Goal: Task Accomplishment & Management: Manage account settings

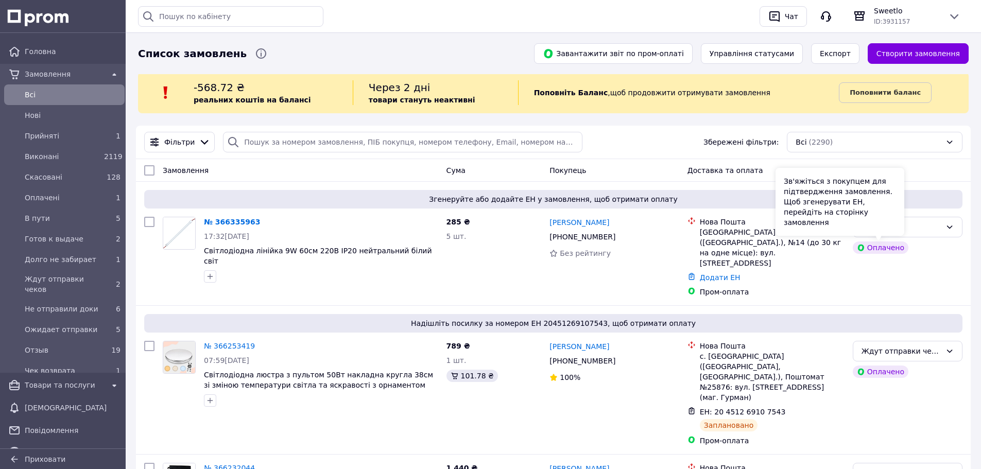
click at [900, 222] on div "Зв'яжіться з покупцем для підтвердження замовлення. Щоб згенерувати ЕН, перейді…" at bounding box center [839, 202] width 129 height 68
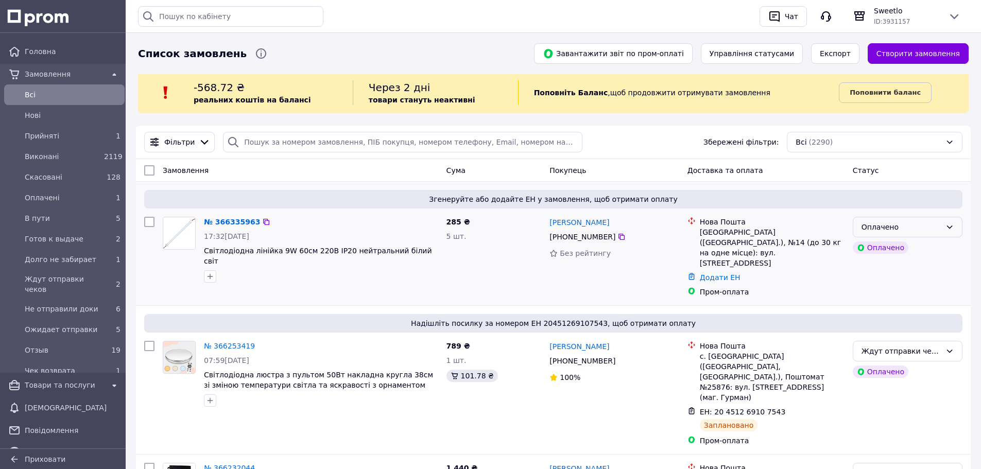
click at [937, 233] on div "Оплачено" at bounding box center [901, 226] width 80 height 11
click at [923, 245] on li "Прийнято" at bounding box center [907, 249] width 109 height 19
click at [276, 142] on input "search" at bounding box center [402, 142] width 359 height 21
paste input "+380680461905"
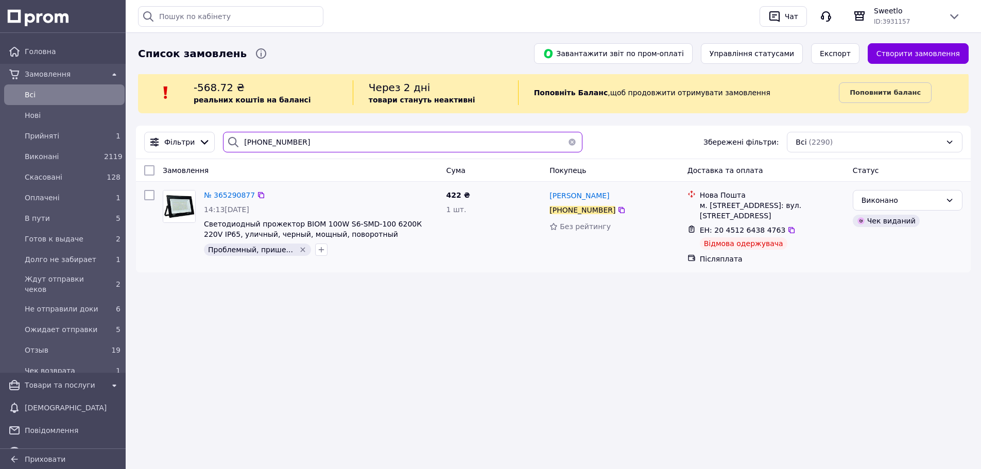
type input "+380680461905"
click at [151, 194] on input "checkbox" at bounding box center [149, 195] width 10 height 10
click at [204, 169] on span "Дії для 1 замовлення" at bounding box center [195, 170] width 75 height 10
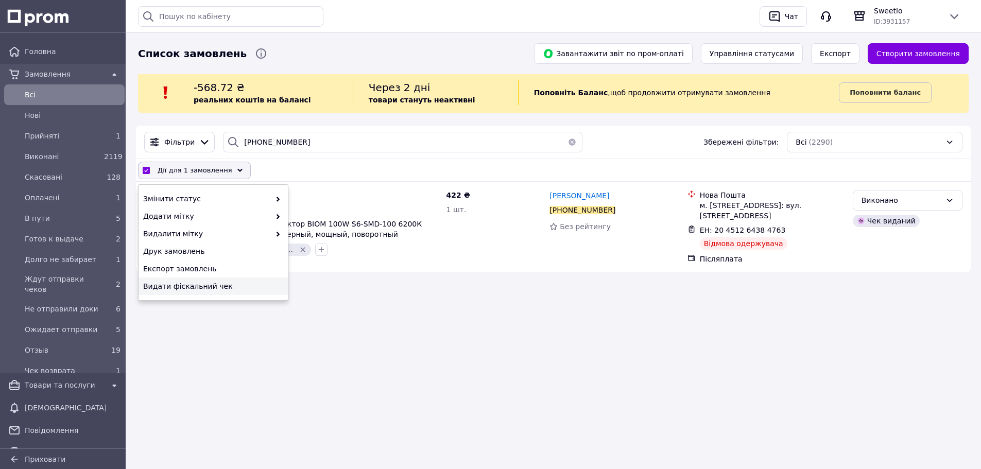
click at [191, 317] on div "Список замовлень Завантажити звіт по пром-оплаті Управління статусами Експорт С…" at bounding box center [553, 234] width 855 height 469
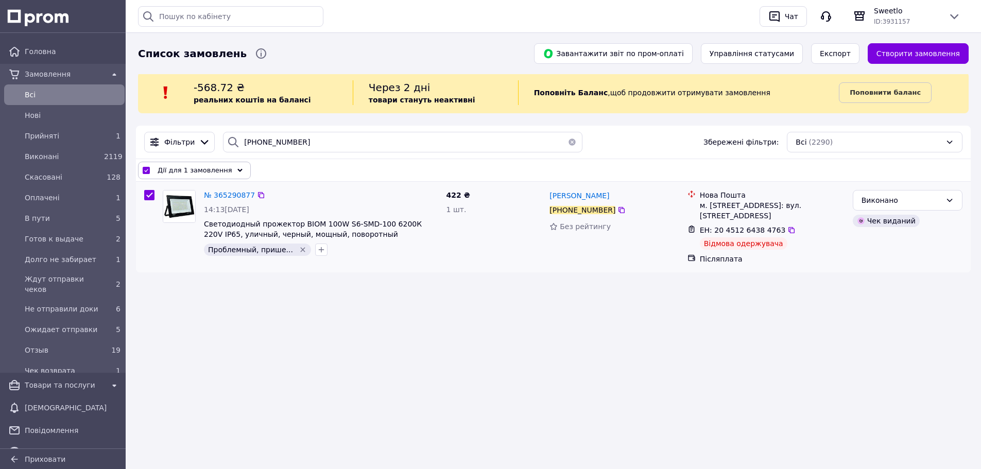
click at [147, 195] on input "checkbox" at bounding box center [149, 195] width 10 height 10
checkbox input "false"
click at [213, 196] on span "№ 365290877" at bounding box center [229, 195] width 51 height 8
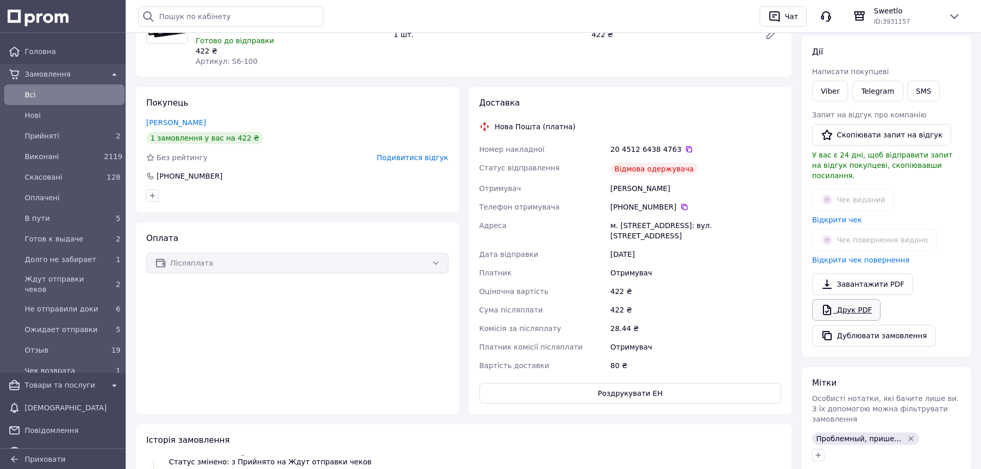
scroll to position [175, 0]
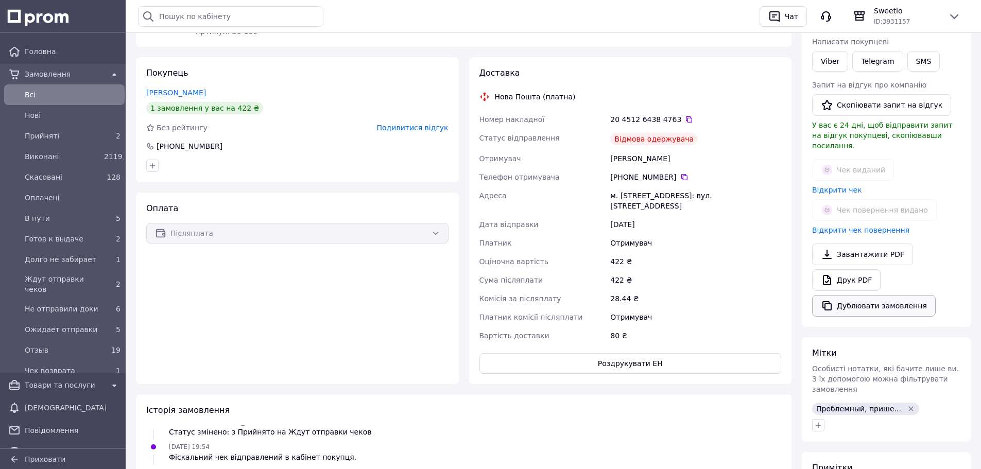
click at [858, 303] on button "Дублювати замовлення" at bounding box center [874, 306] width 124 height 22
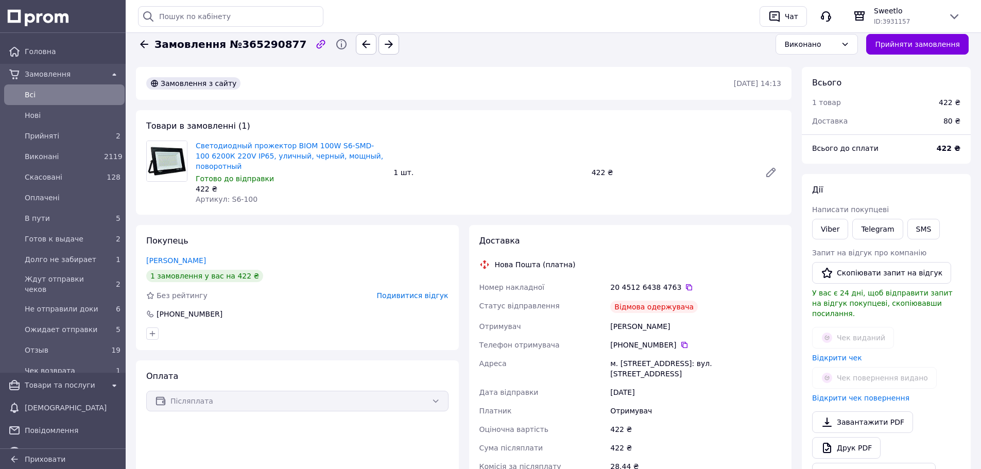
scroll to position [0, 0]
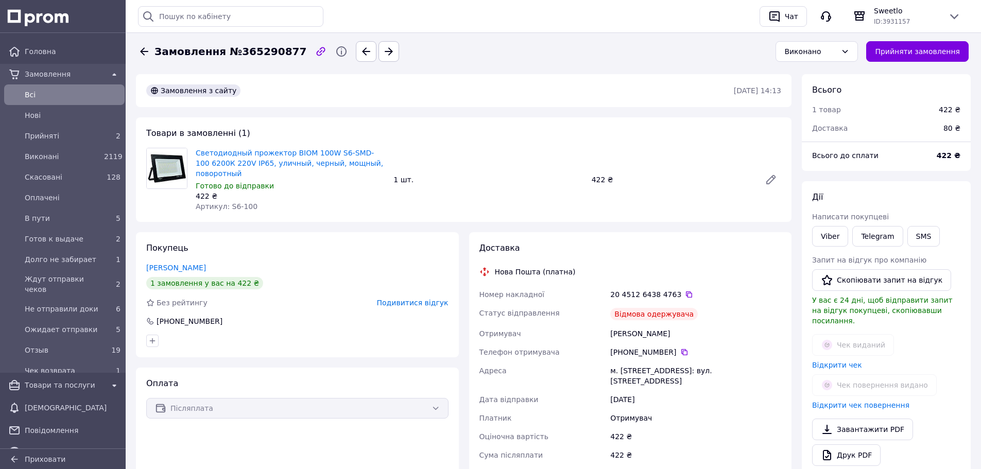
click at [69, 94] on span "Всi" at bounding box center [73, 95] width 96 height 10
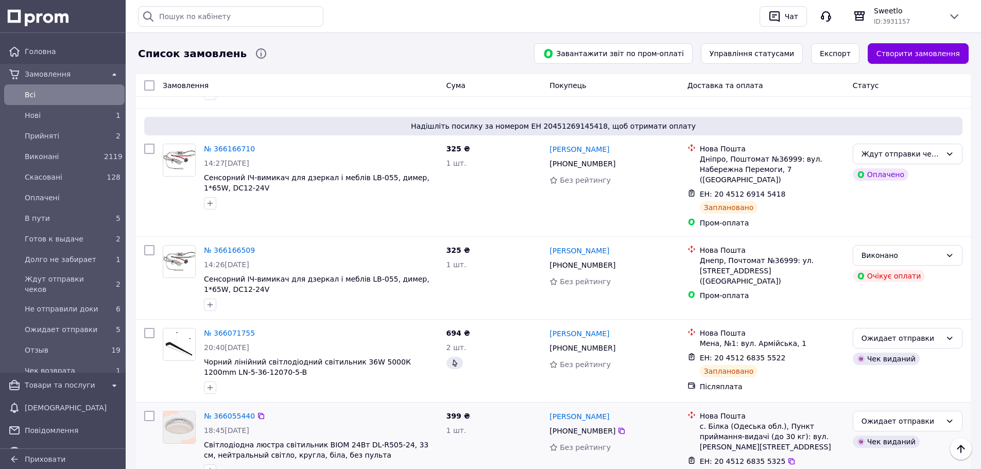
scroll to position [566, 0]
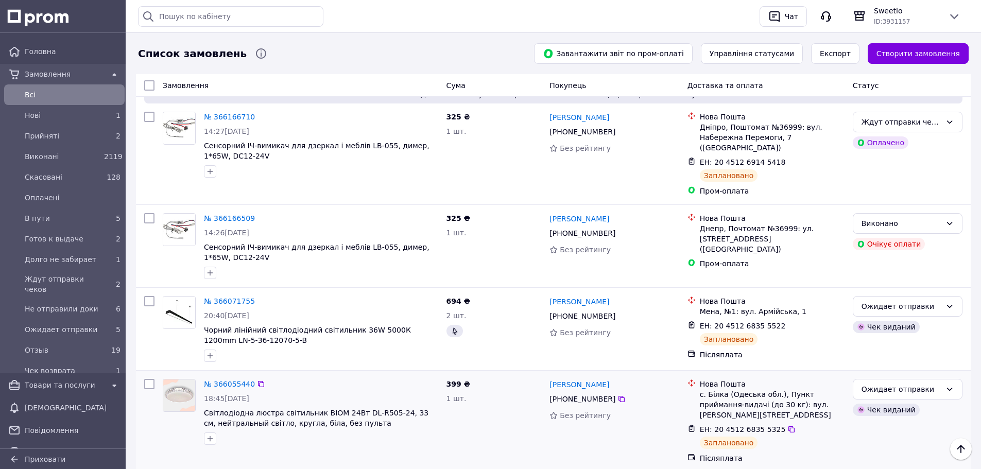
drag, startPoint x: 497, startPoint y: 412, endPoint x: 478, endPoint y: 381, distance: 36.3
click at [497, 411] on div "399 ₴ 1 шт." at bounding box center [493, 421] width 103 height 93
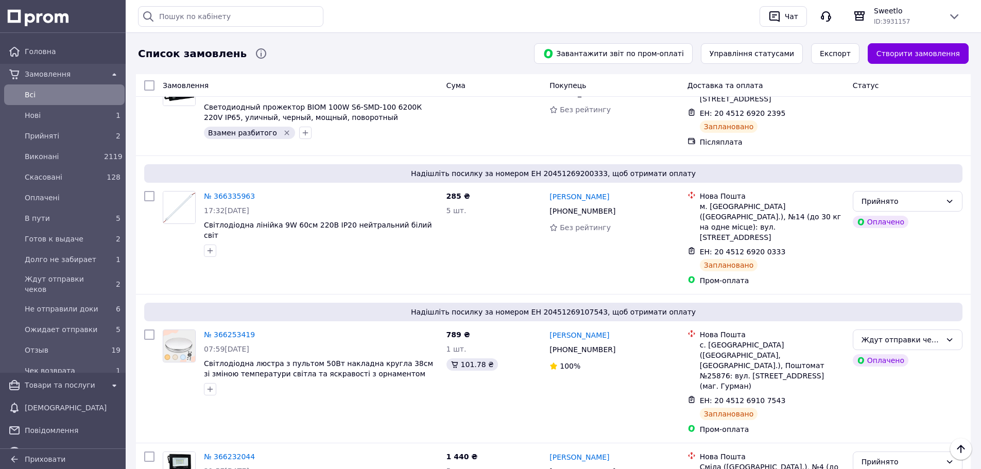
scroll to position [0, 0]
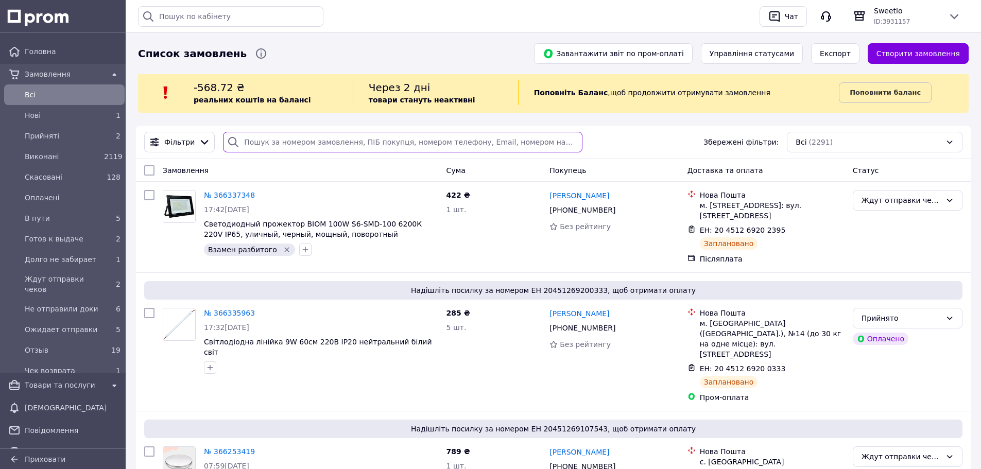
click at [257, 148] on input "search" at bounding box center [402, 142] width 359 height 21
paste input "+380637432631"
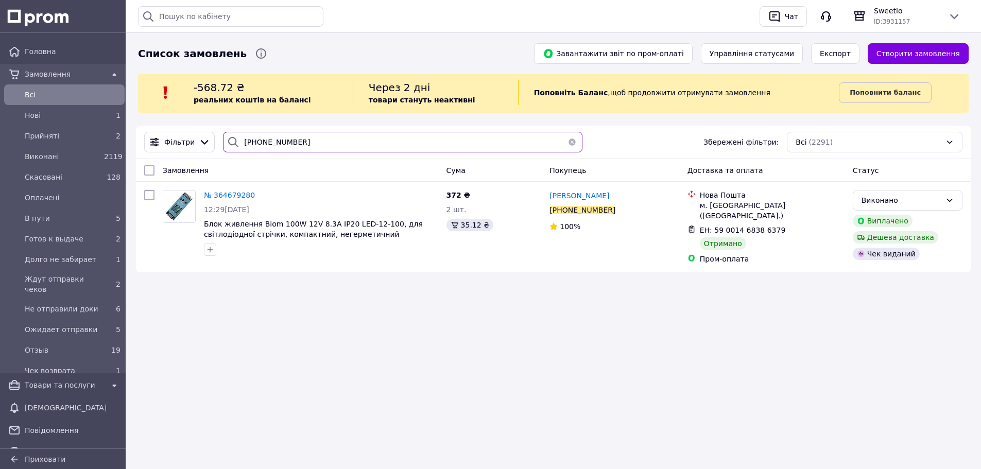
click at [326, 144] on input "+380637432631" at bounding box center [402, 142] width 359 height 21
paste input "20451263776855"
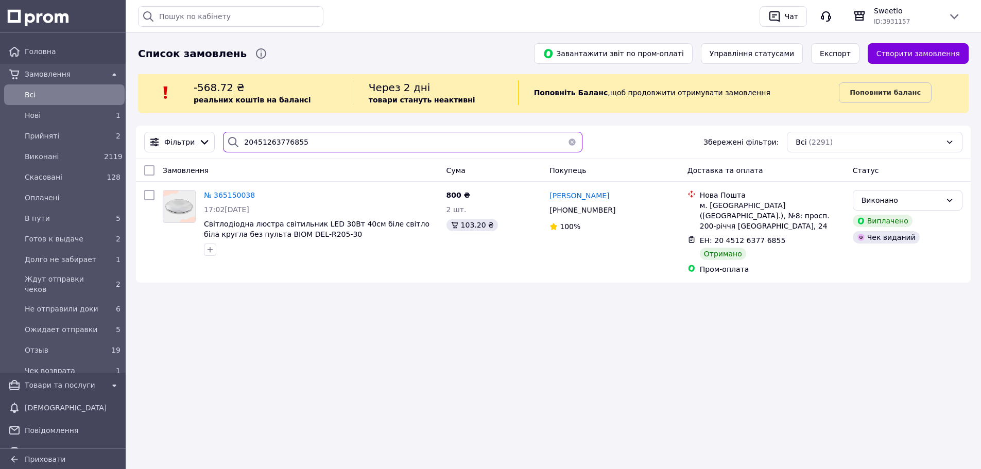
type input "20451263776855"
click at [51, 95] on span "Всi" at bounding box center [73, 95] width 96 height 10
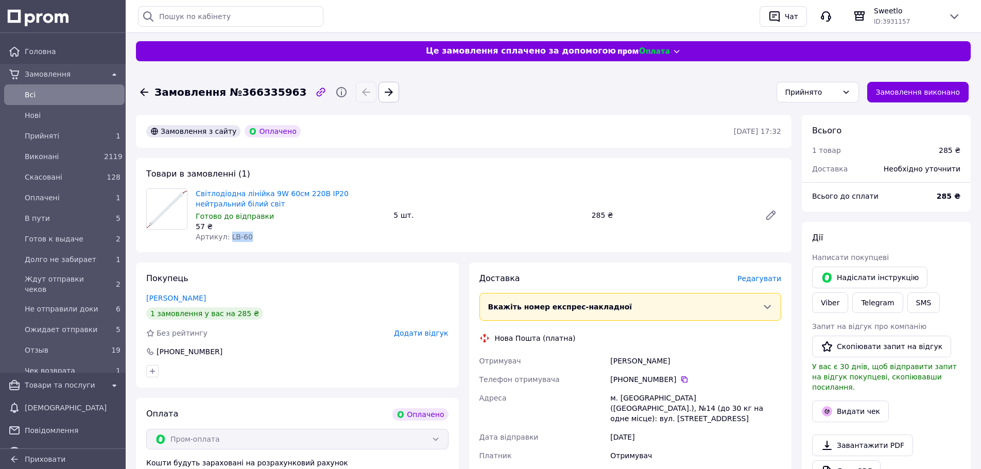
drag, startPoint x: 226, startPoint y: 237, endPoint x: 258, endPoint y: 232, distance: 32.8
click at [254, 233] on div "Артикул: LB-60" at bounding box center [290, 237] width 189 height 10
copy span "LB-60"
click at [757, 278] on span "Редагувати" at bounding box center [759, 278] width 44 height 8
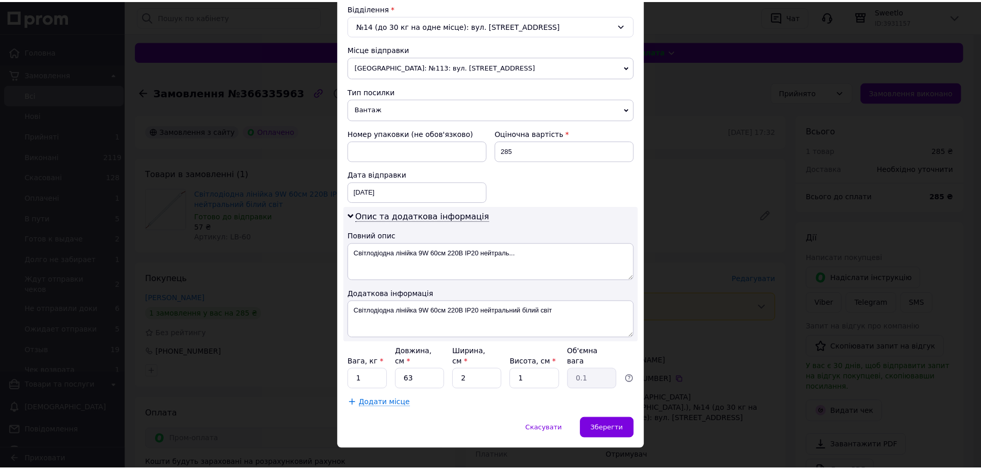
scroll to position [330, 0]
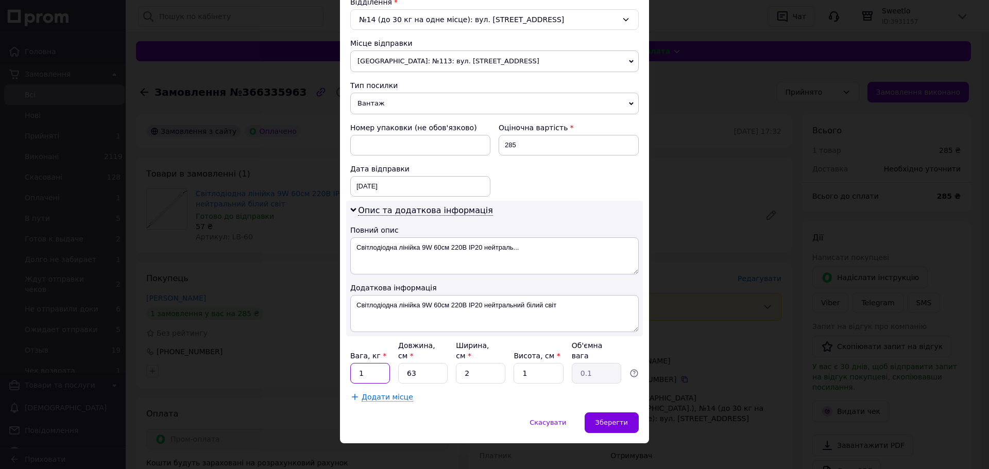
drag, startPoint x: 374, startPoint y: 364, endPoint x: 349, endPoint y: 362, distance: 25.8
click at [350, 363] on input "1" at bounding box center [370, 373] width 40 height 21
type input "1"
click at [598, 412] on div "Зберегти" at bounding box center [611, 422] width 54 height 21
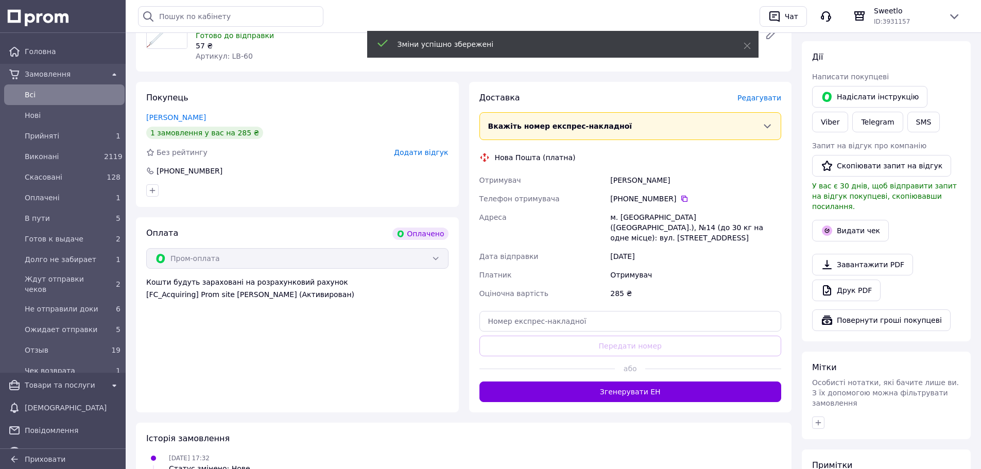
scroll to position [206, 0]
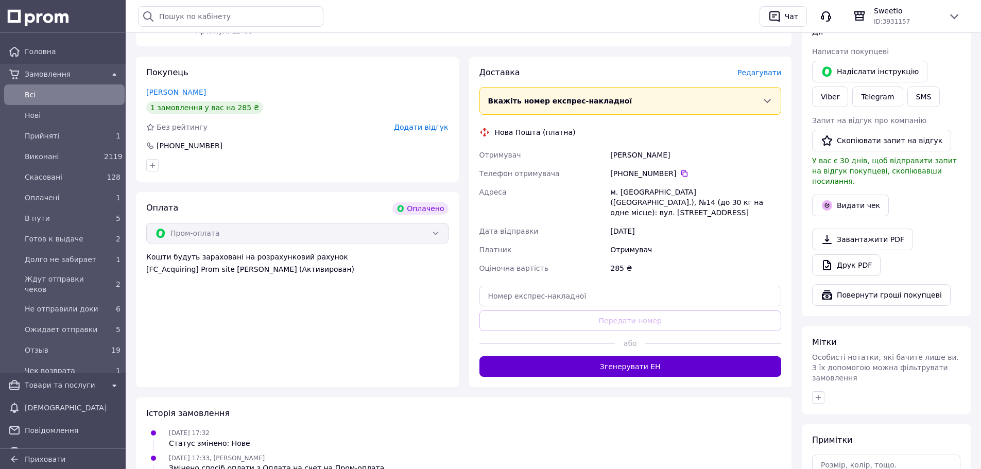
click at [624, 356] on button "Згенерувати ЕН" at bounding box center [630, 366] width 302 height 21
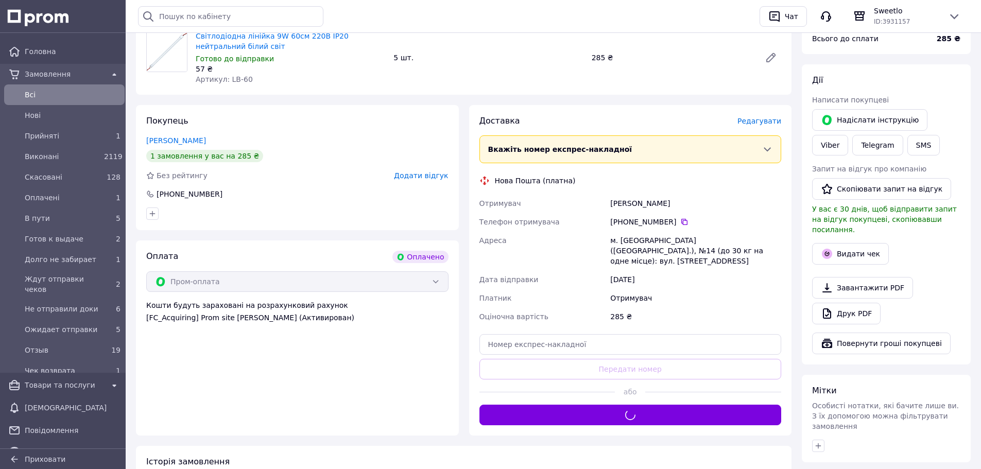
scroll to position [154, 0]
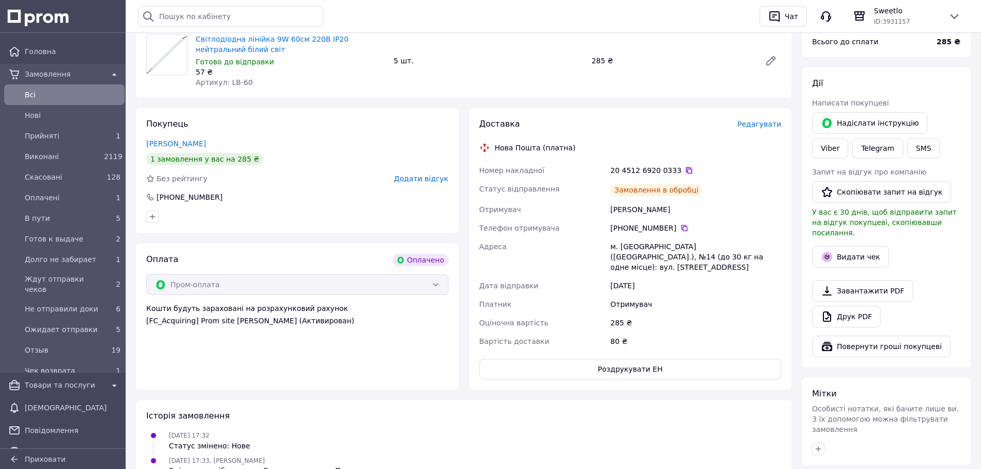
click at [685, 171] on icon at bounding box center [689, 170] width 8 height 8
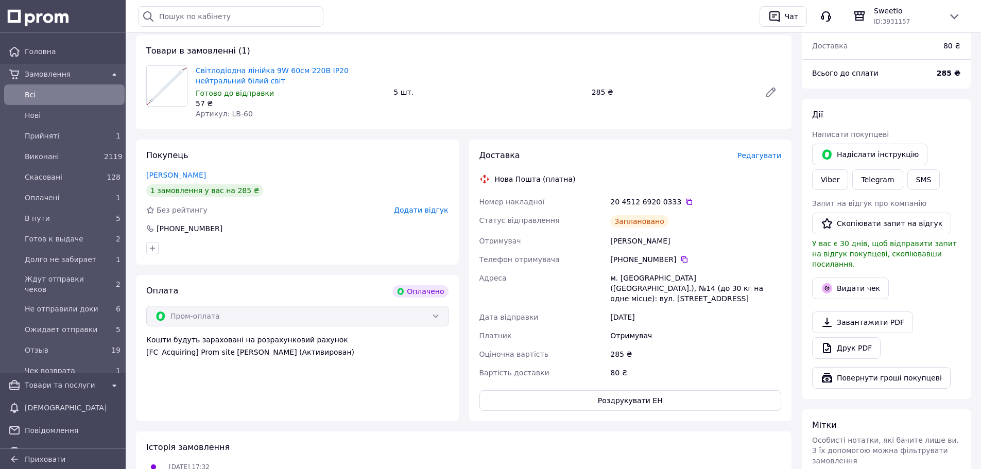
scroll to position [0, 0]
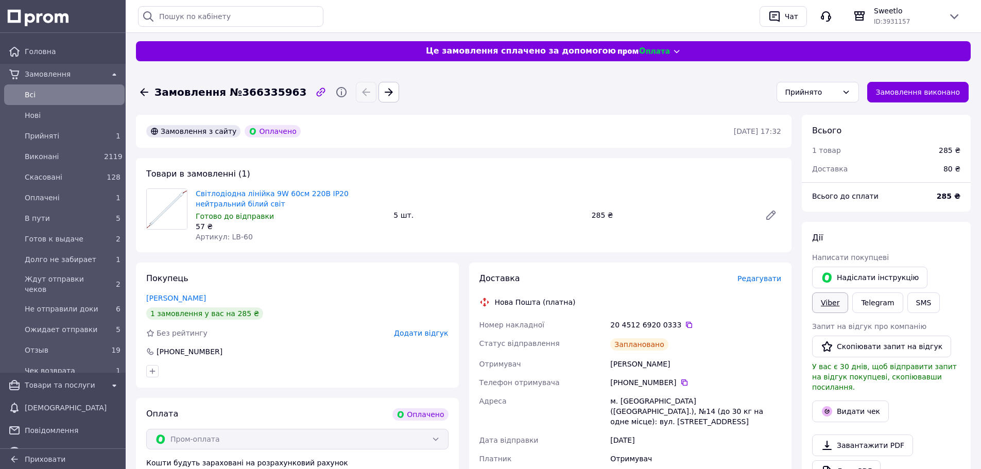
click at [848, 292] on link "Viber" at bounding box center [830, 302] width 36 height 21
drag, startPoint x: 604, startPoint y: 407, endPoint x: 598, endPoint y: 401, distance: 9.1
click at [604, 407] on div "Адреса" at bounding box center [542, 411] width 131 height 39
click at [544, 390] on div "Телефон отримувача" at bounding box center [542, 382] width 131 height 19
drag, startPoint x: 681, startPoint y: 326, endPoint x: 552, endPoint y: 435, distance: 168.8
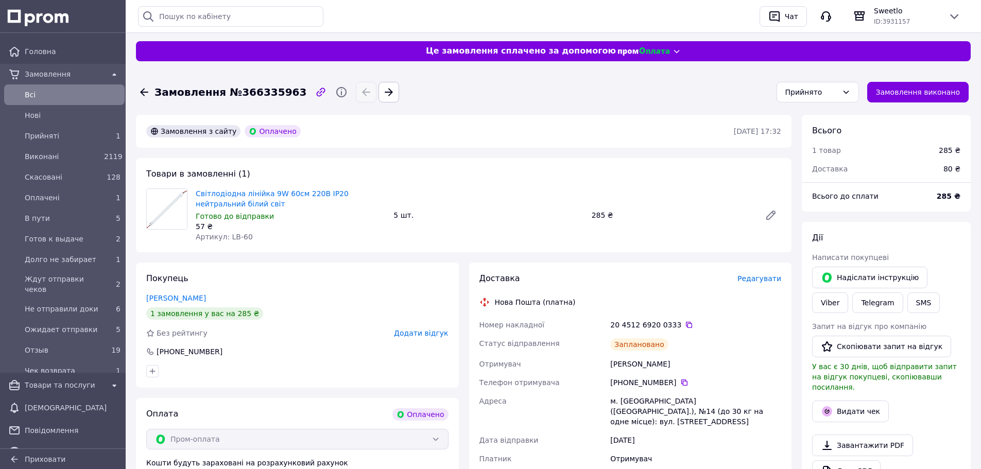
click at [686, 326] on icon at bounding box center [689, 325] width 6 height 6
click at [568, 401] on div "Адреса" at bounding box center [542, 411] width 131 height 39
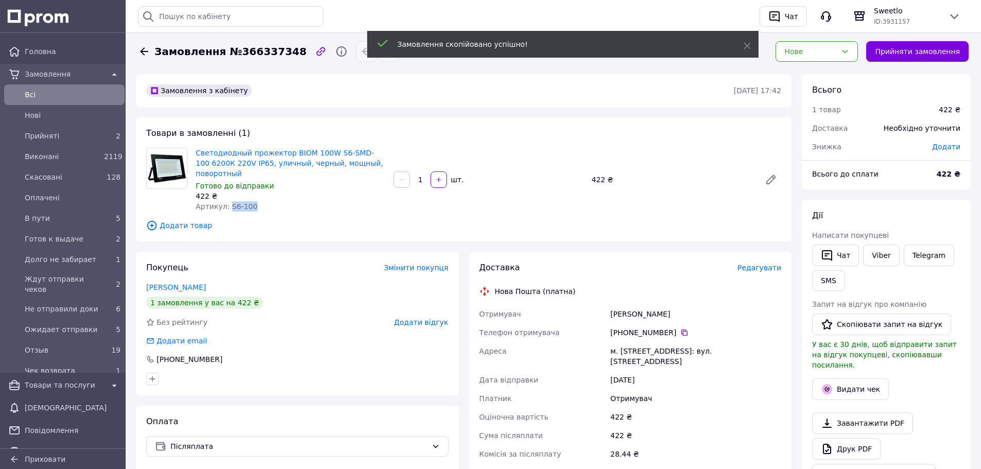
drag, startPoint x: 227, startPoint y: 205, endPoint x: 256, endPoint y: 203, distance: 29.9
click at [256, 203] on div "Артикул: S6-100" at bounding box center [290, 206] width 189 height 10
copy span "S6-100"
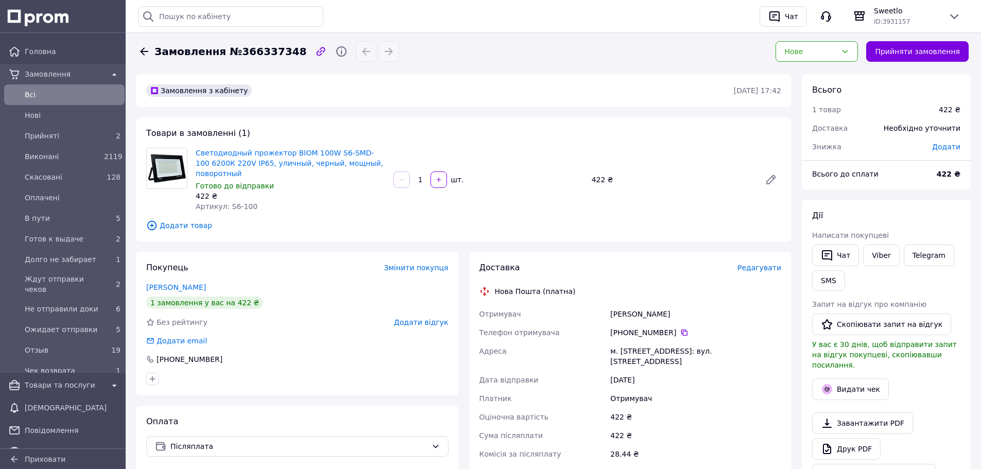
click at [757, 272] on span "Редагувати" at bounding box center [759, 268] width 44 height 8
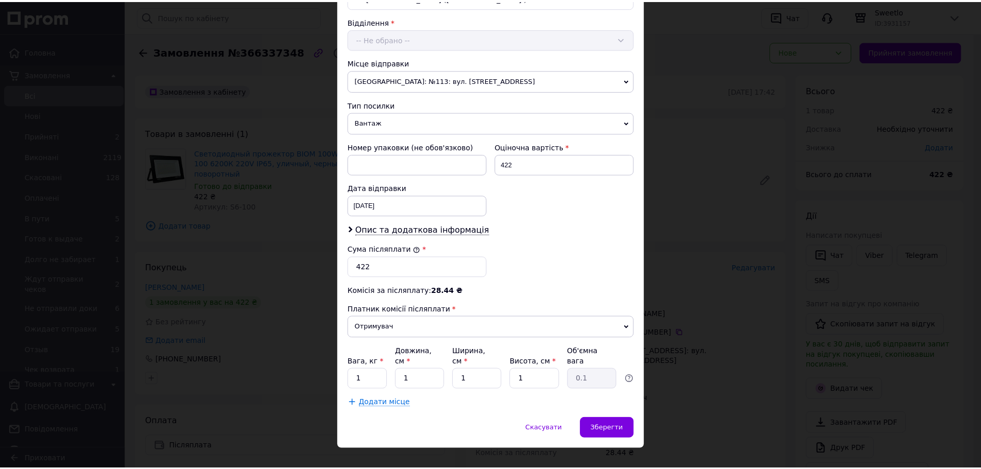
scroll to position [317, 0]
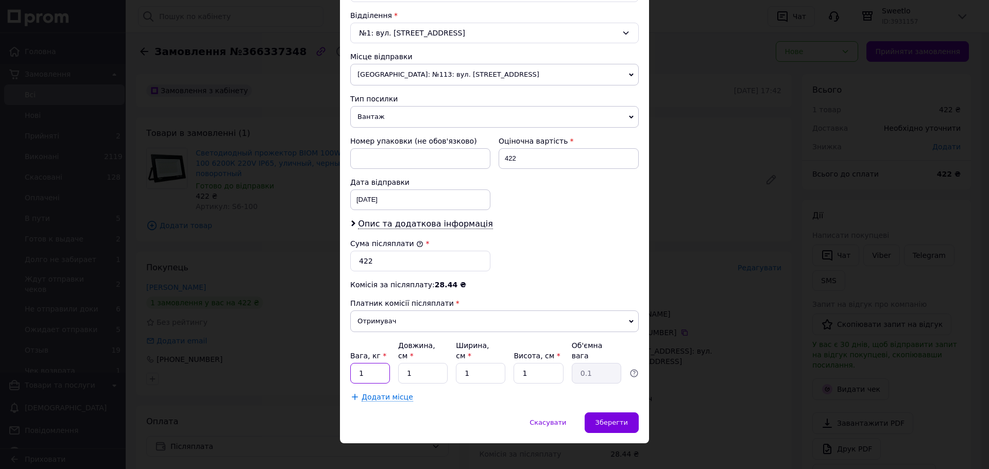
drag, startPoint x: 370, startPoint y: 362, endPoint x: 339, endPoint y: 359, distance: 31.6
click at [340, 359] on div "Спосіб доставки Нова Пошта (платна) Платник Отримувач Відправник Прізвище отрим…" at bounding box center [494, 82] width 309 height 662
click at [593, 413] on div "Зберегти" at bounding box center [611, 422] width 54 height 21
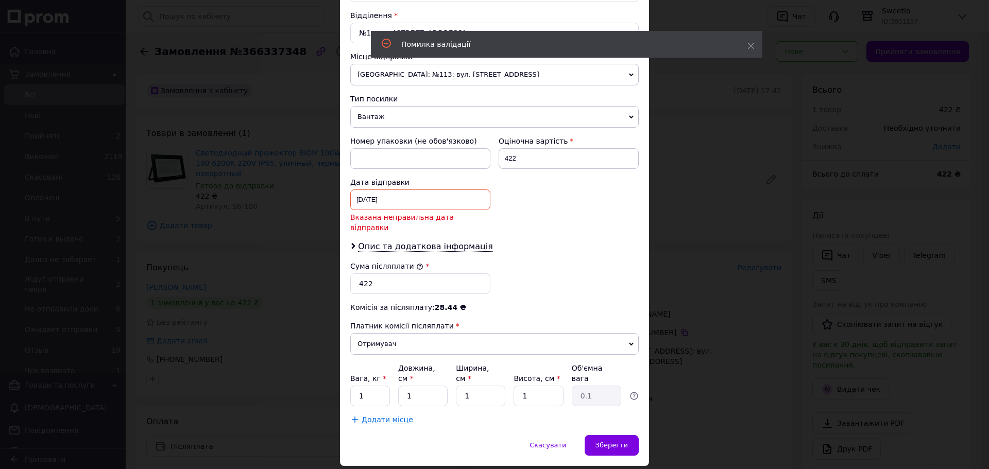
click at [460, 206] on div "06.10.2025 < 2025 > < Октябрь > Пн Вт Ср Чт Пт Сб Вс 29 30 1 2 3 4 5 6 7 8 9 10…" at bounding box center [420, 199] width 140 height 21
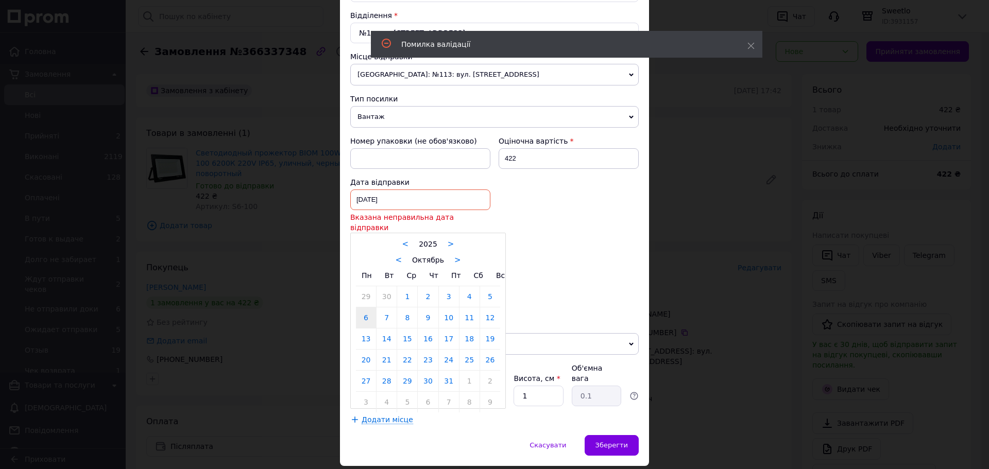
click at [488, 309] on link "12" at bounding box center [490, 317] width 20 height 21
type input "12.10.2025"
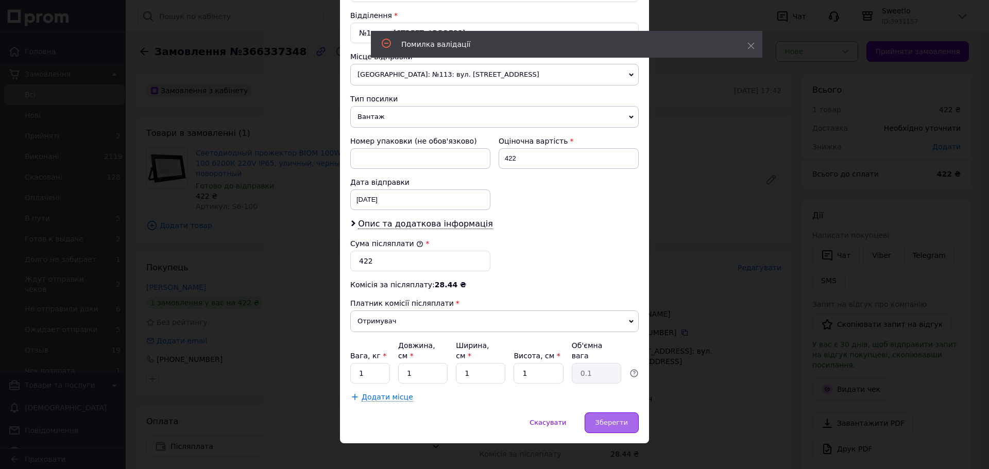
click at [606, 419] on span "Зберегти" at bounding box center [611, 423] width 32 height 8
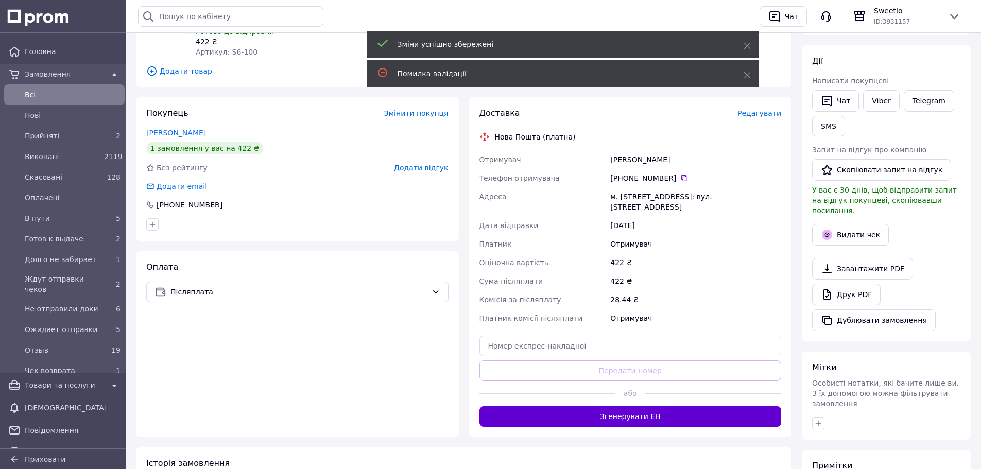
click at [620, 416] on button "Згенерувати ЕН" at bounding box center [630, 416] width 302 height 21
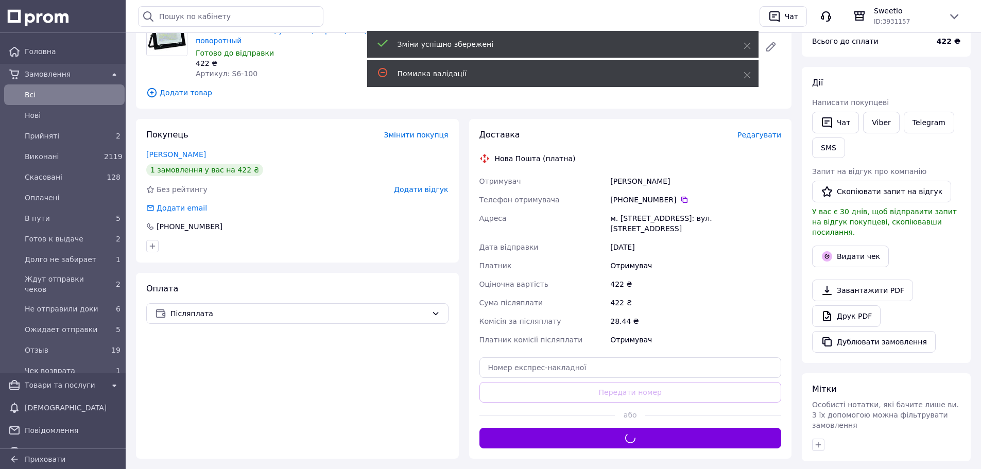
scroll to position [103, 0]
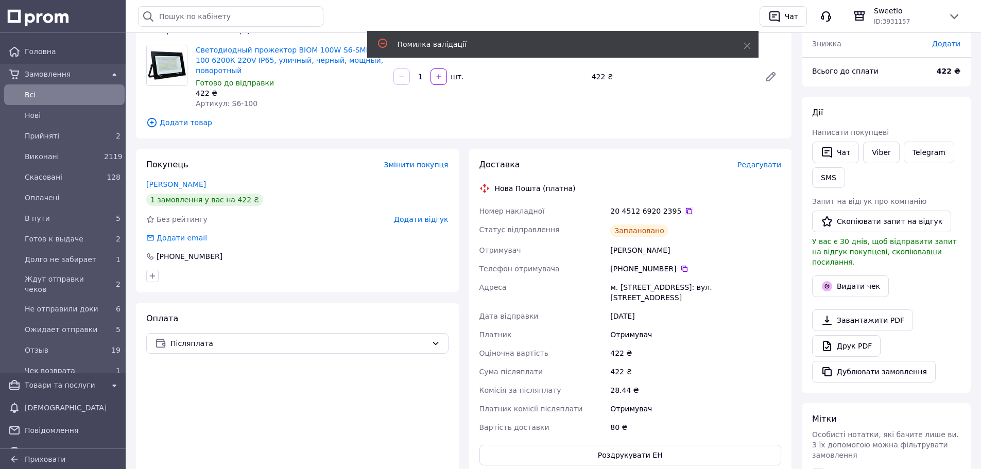
click at [685, 212] on icon at bounding box center [689, 211] width 8 height 8
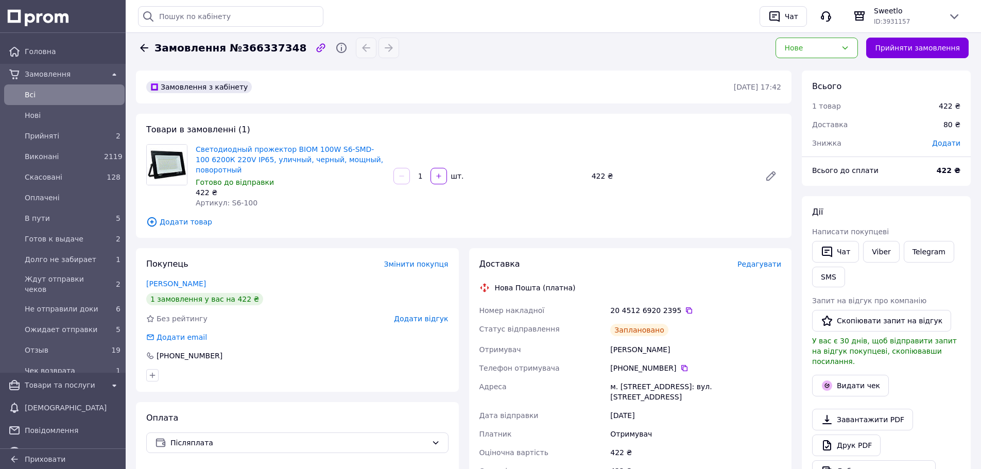
scroll to position [0, 0]
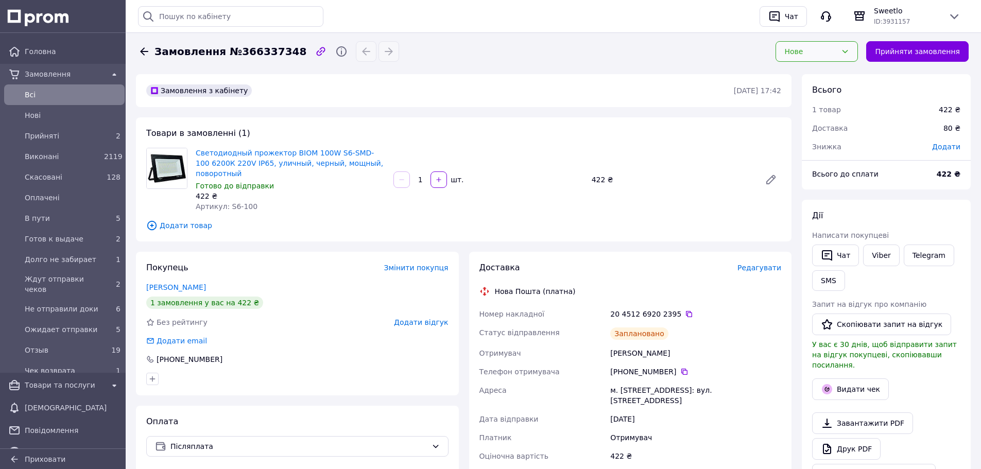
click at [811, 60] on div "Нове" at bounding box center [816, 51] width 82 height 21
click at [812, 103] on li "Ждут отправки чеков" at bounding box center [824, 115] width 81 height 29
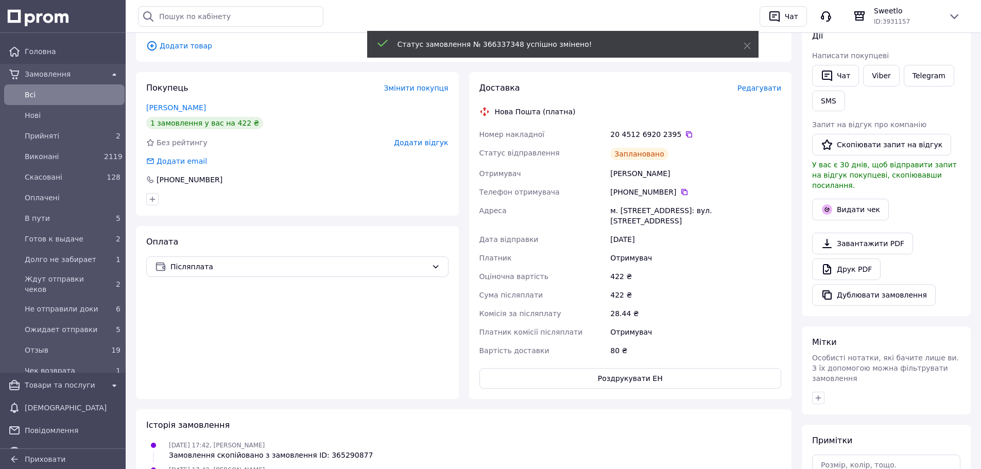
scroll to position [257, 0]
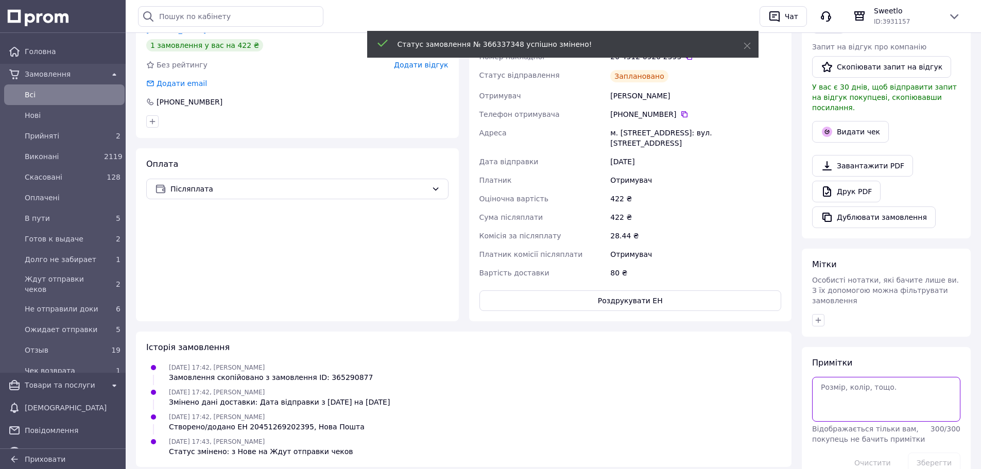
click at [848, 377] on textarea at bounding box center [886, 399] width 148 height 44
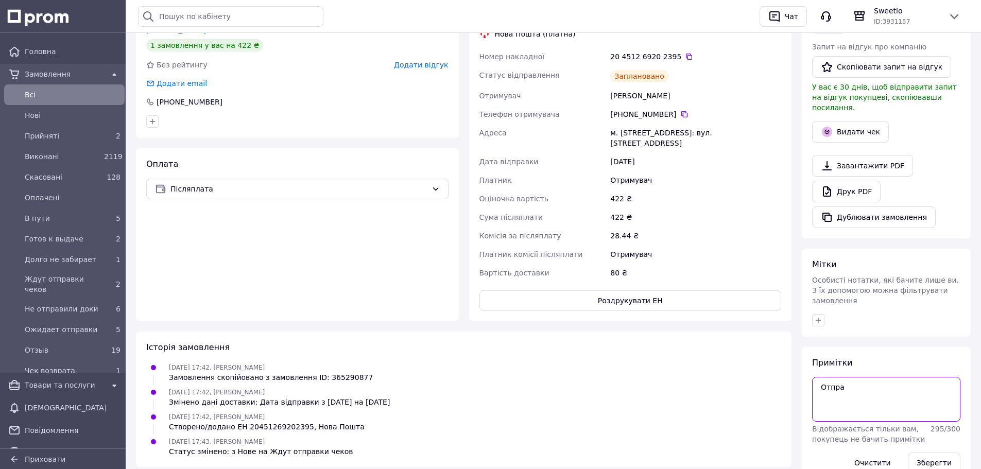
type textarea "Отправ"
click at [820, 316] on icon "button" at bounding box center [818, 320] width 8 height 8
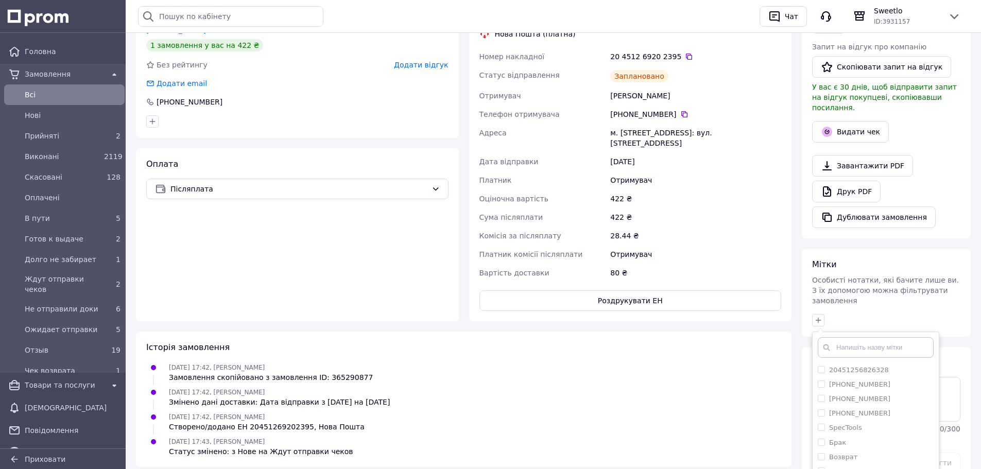
click at [836, 337] on input "text" at bounding box center [876, 347] width 116 height 21
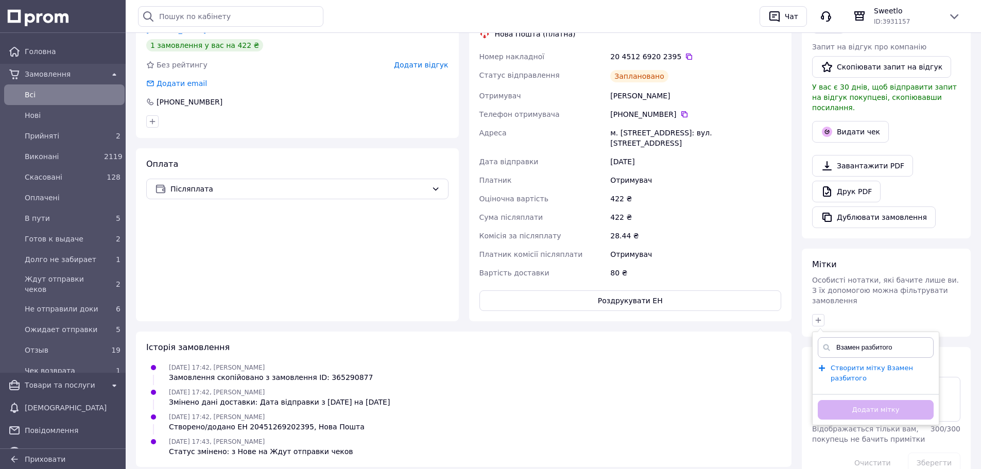
type input "Взамен разбитого"
click at [844, 364] on span "Створити мітку Взамен разбитого" at bounding box center [872, 373] width 82 height 19
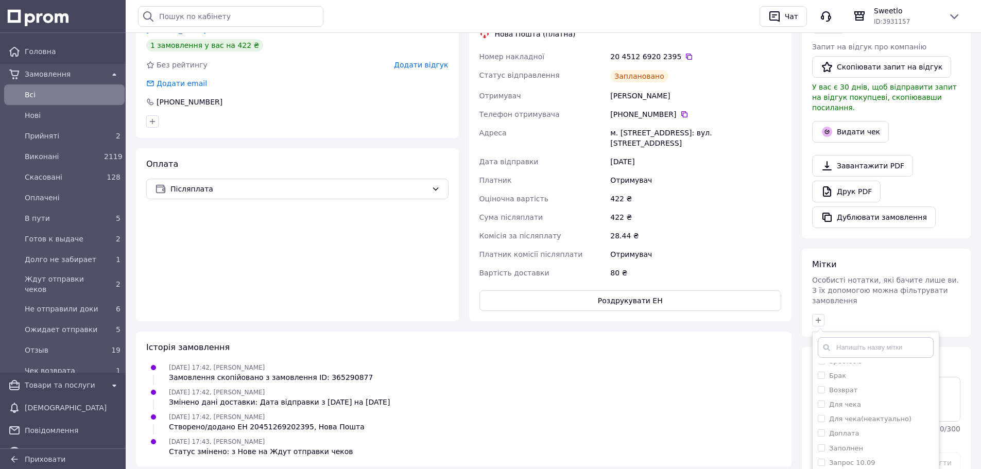
scroll to position [324, 0]
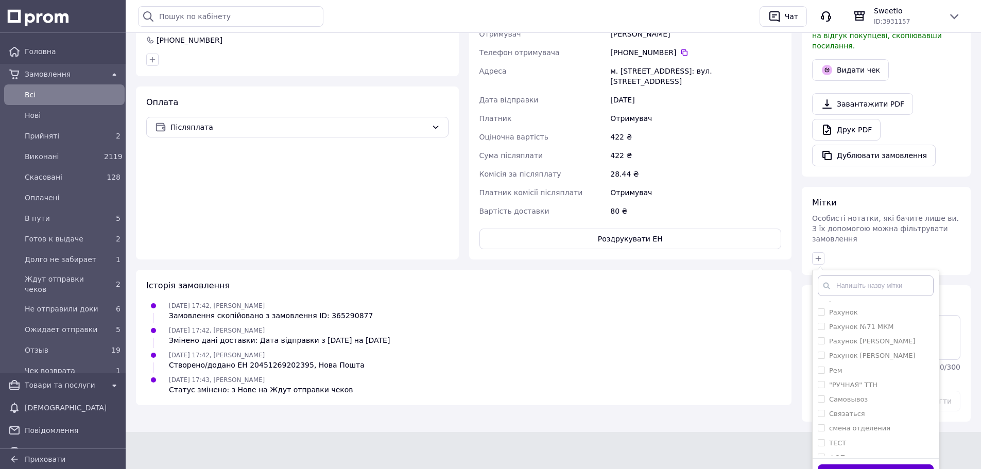
click at [896, 464] on button "Додати мітку" at bounding box center [876, 474] width 116 height 20
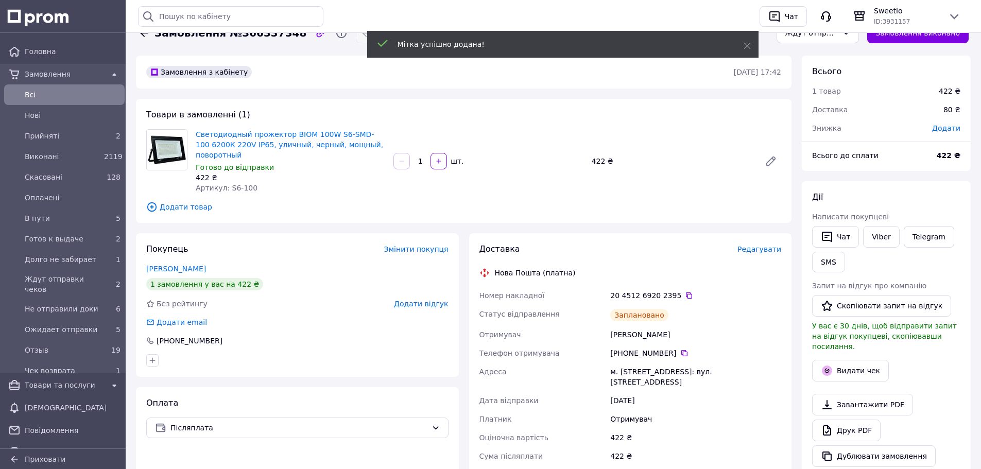
scroll to position [2, 0]
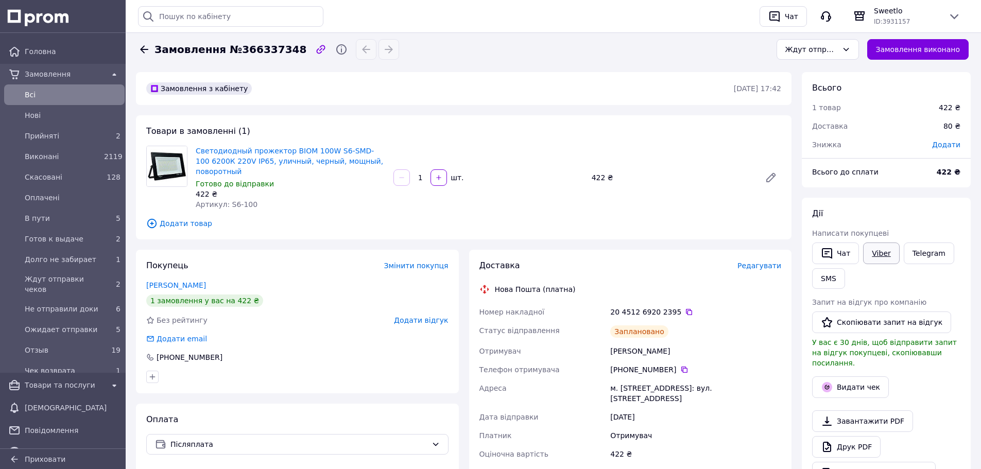
click at [866, 250] on link "Viber" at bounding box center [881, 254] width 36 height 22
click at [625, 396] on div "м. [STREET_ADDRESS]: вул. [STREET_ADDRESS]" at bounding box center [695, 393] width 175 height 29
click at [682, 306] on div "20 4512 6920 2395" at bounding box center [695, 312] width 175 height 19
click at [686, 309] on icon at bounding box center [689, 312] width 6 height 6
click at [603, 432] on div "Платник" at bounding box center [542, 435] width 131 height 19
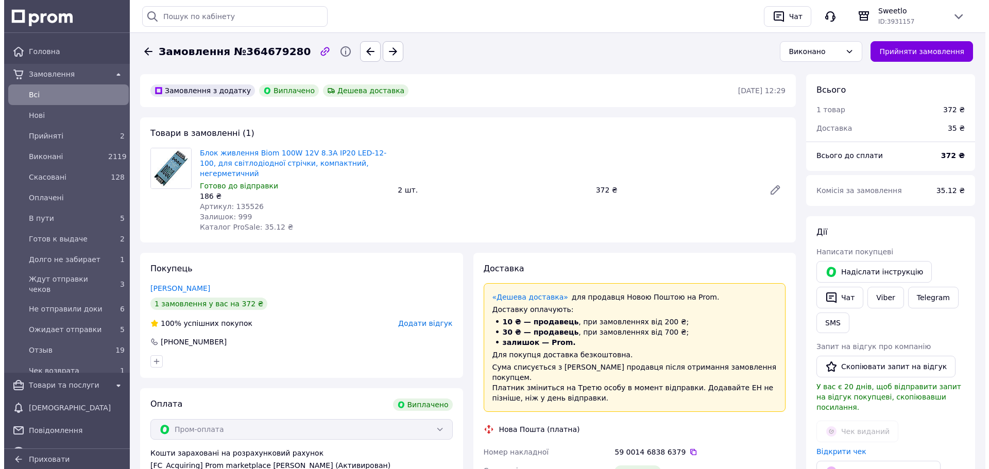
scroll to position [212, 0]
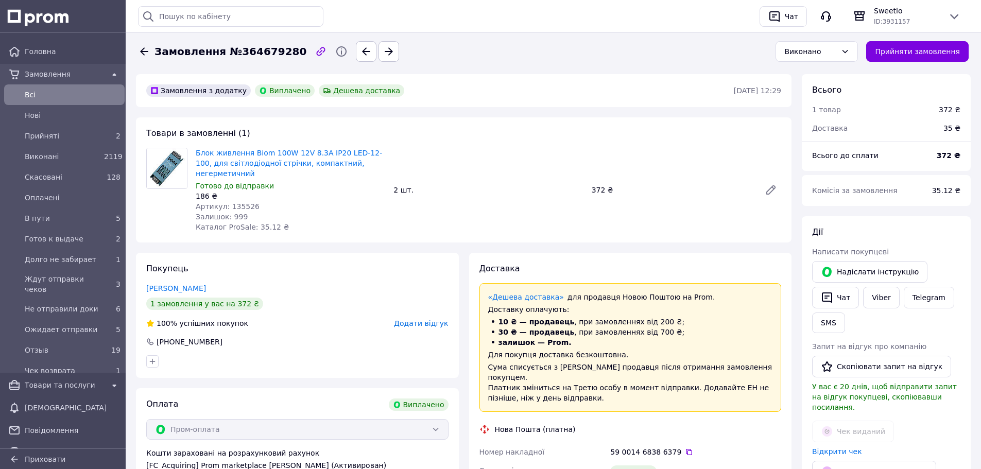
click at [465, 377] on div "Доставка «Дешева доставка»   для продавця [GEOGRAPHIC_DATA] на Prom. Доставку о…" at bounding box center [630, 432] width 333 height 359
click at [63, 95] on span "Всi" at bounding box center [73, 95] width 96 height 10
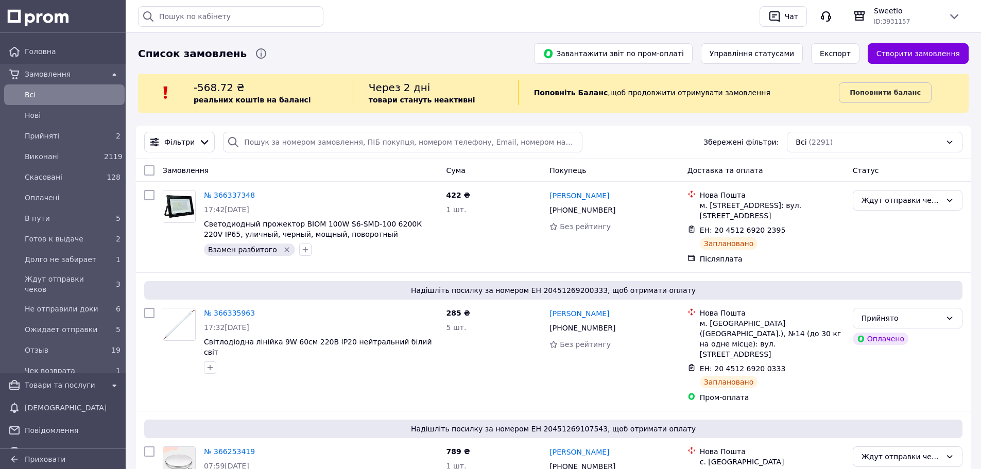
drag, startPoint x: 54, startPoint y: 102, endPoint x: 44, endPoint y: 42, distance: 61.0
click at [54, 101] on div "Всi" at bounding box center [64, 95] width 116 height 16
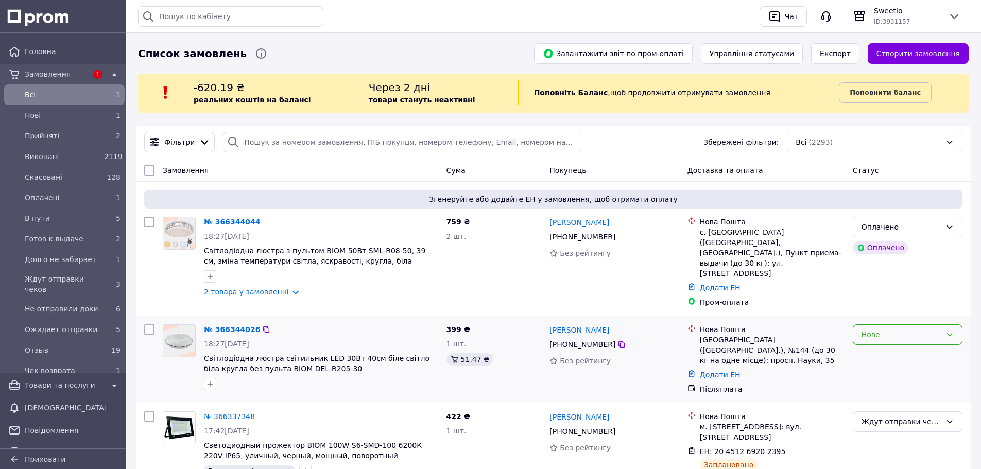
click at [893, 329] on div "Нове" at bounding box center [901, 334] width 80 height 11
click at [886, 345] on li "Прийнято" at bounding box center [907, 347] width 109 height 19
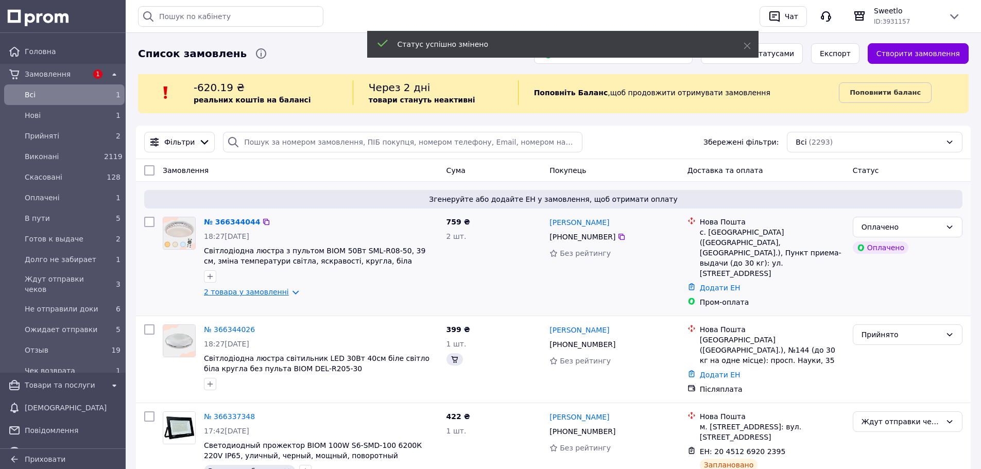
click at [241, 292] on link "2 товара у замовленні" at bounding box center [246, 292] width 85 height 8
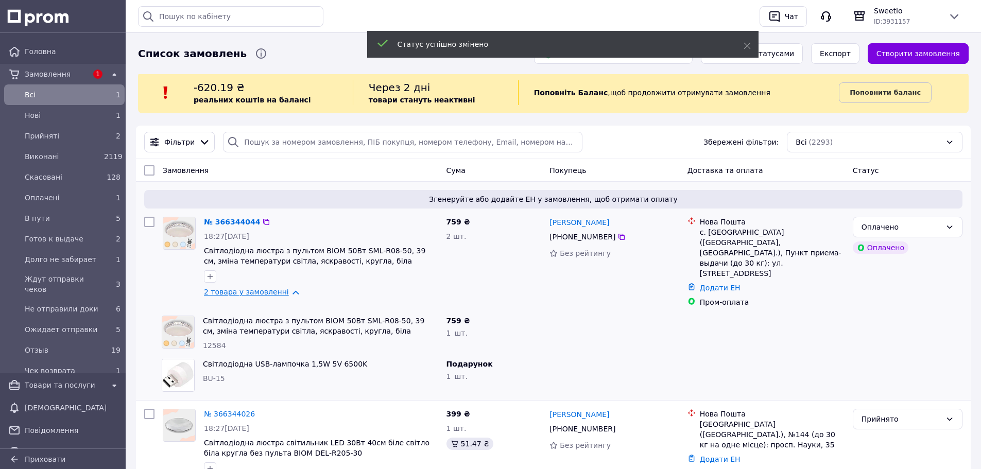
click at [241, 292] on link "2 товара у замовленні" at bounding box center [246, 292] width 85 height 8
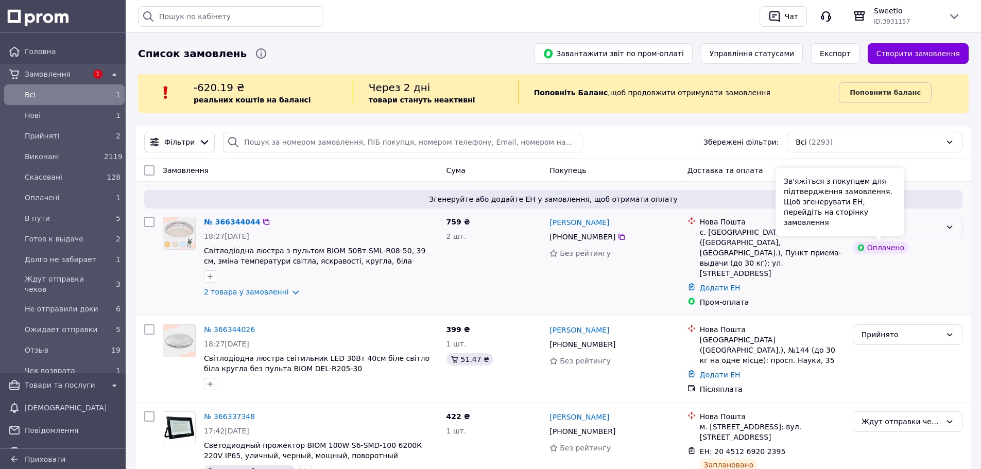
drag, startPoint x: 877, startPoint y: 226, endPoint x: 923, endPoint y: 230, distance: 46.0
click at [877, 226] on div "Зв'яжіться з покупцем для підтвердження замовлення. Щоб згенерувати ЕН, перейді…" at bounding box center [839, 202] width 129 height 68
click at [923, 230] on div "Оплачено" at bounding box center [901, 226] width 80 height 11
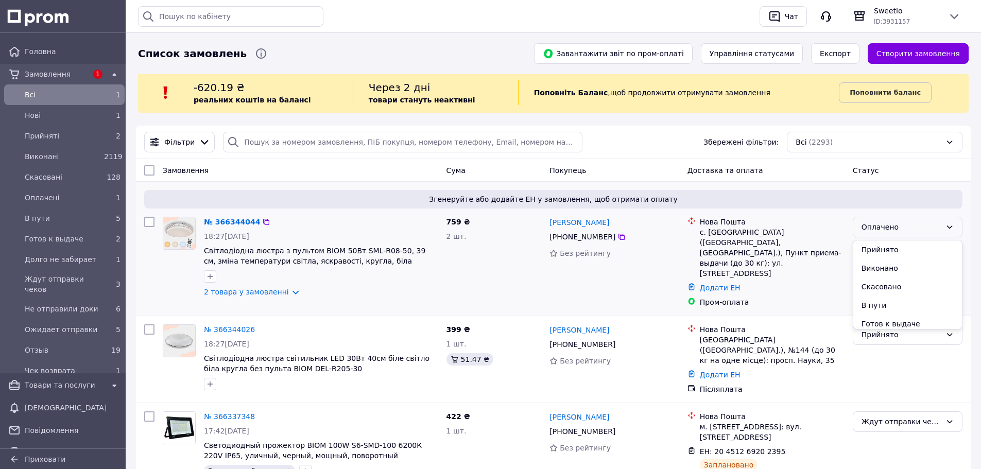
click at [910, 241] on li "Прийнято" at bounding box center [907, 249] width 109 height 19
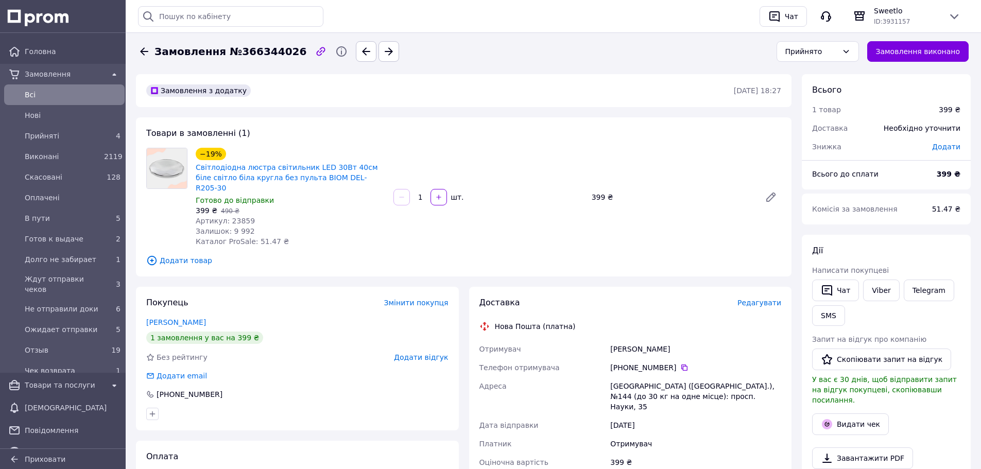
click at [237, 217] on span "Артикул: 23859" at bounding box center [225, 221] width 59 height 8
copy span "23859"
drag, startPoint x: 245, startPoint y: 196, endPoint x: 235, endPoint y: 210, distance: 17.0
click at [244, 205] on div "399 ₴   490 ₴" at bounding box center [290, 210] width 189 height 10
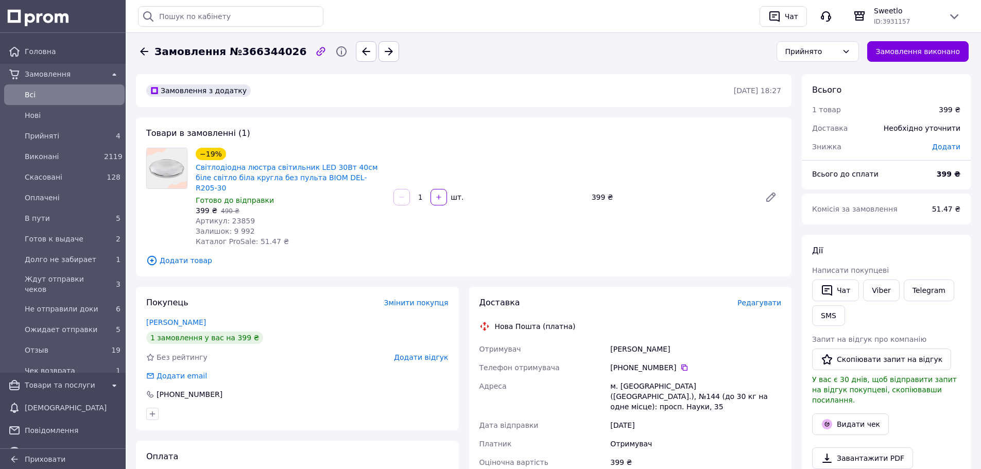
click at [235, 217] on span "Артикул: 23859" at bounding box center [225, 221] width 59 height 8
copy span "23859"
click at [771, 299] on span "Редагувати" at bounding box center [759, 303] width 44 height 8
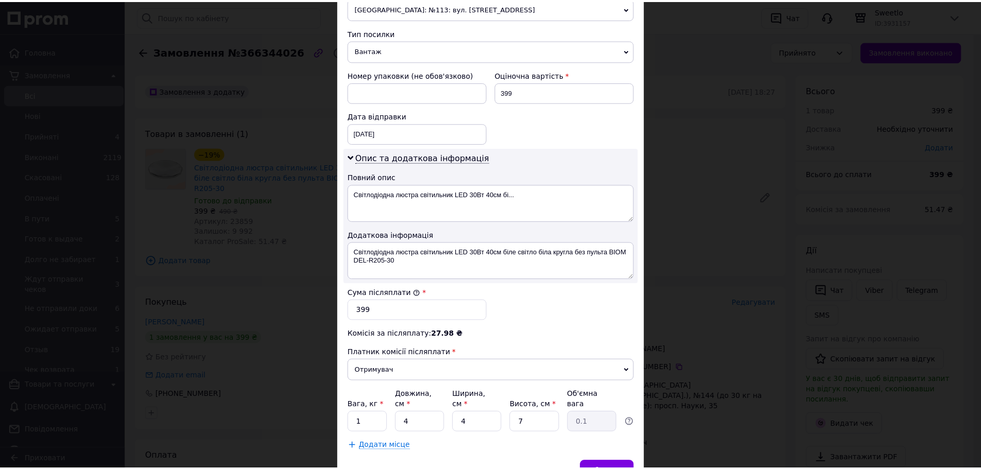
scroll to position [432, 0]
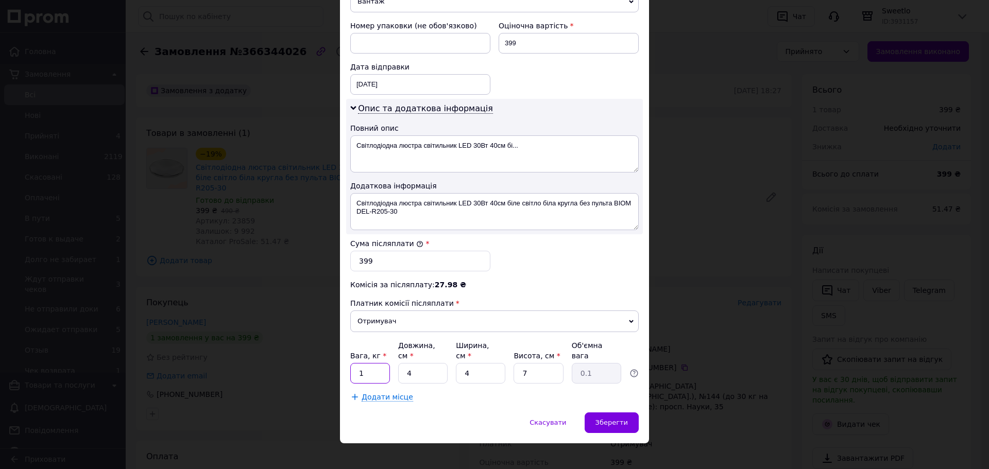
click at [350, 363] on input "1" at bounding box center [370, 373] width 40 height 21
type input "1"
click at [608, 419] on span "Зберегти" at bounding box center [611, 423] width 32 height 8
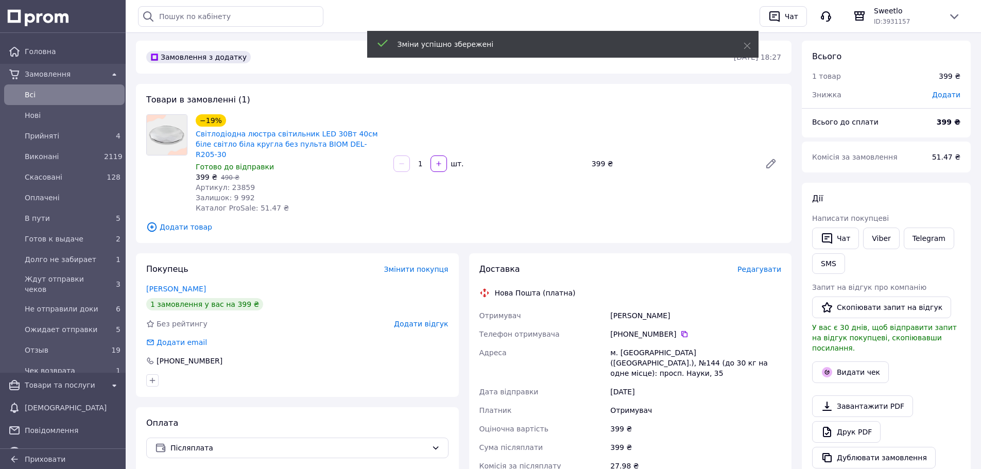
scroll to position [309, 0]
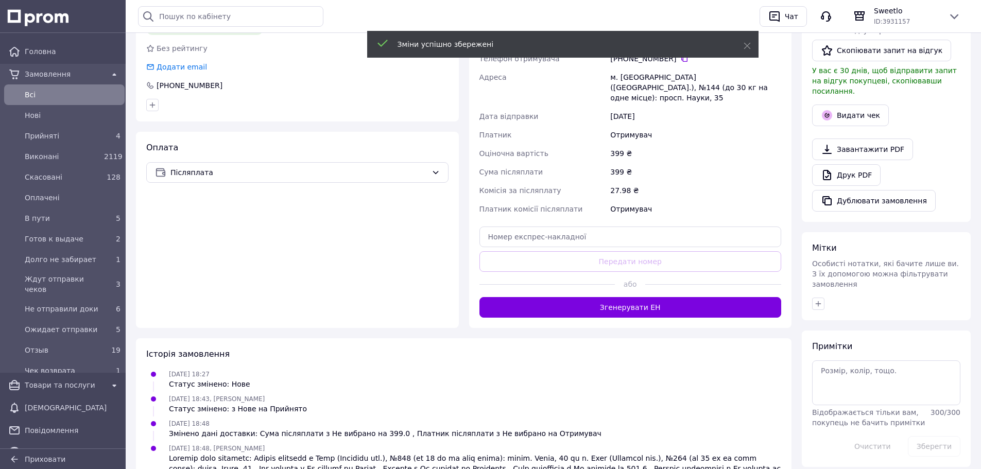
click at [632, 300] on div "Доставка Редагувати Нова Пошта (платна) Отримувач Дюлічева Євгенія Телефон отри…" at bounding box center [630, 153] width 323 height 350
click at [634, 297] on button "Згенерувати ЕН" at bounding box center [630, 307] width 302 height 21
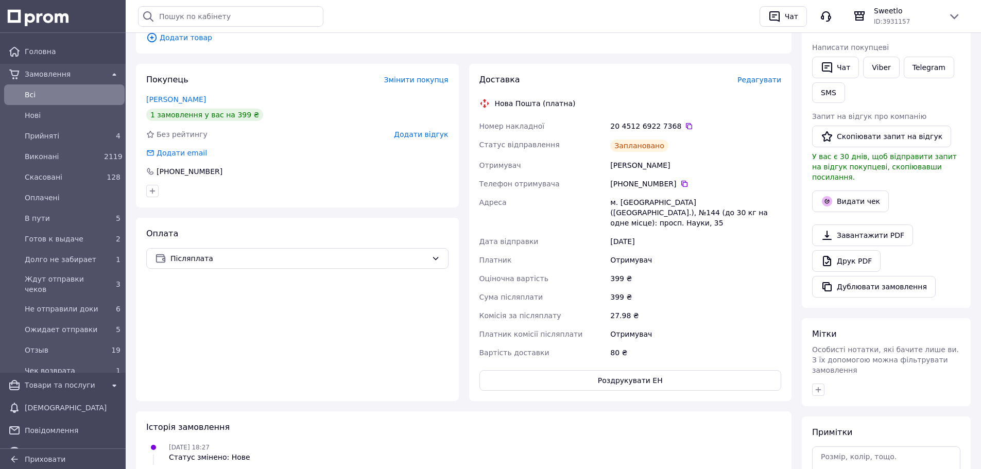
scroll to position [51, 0]
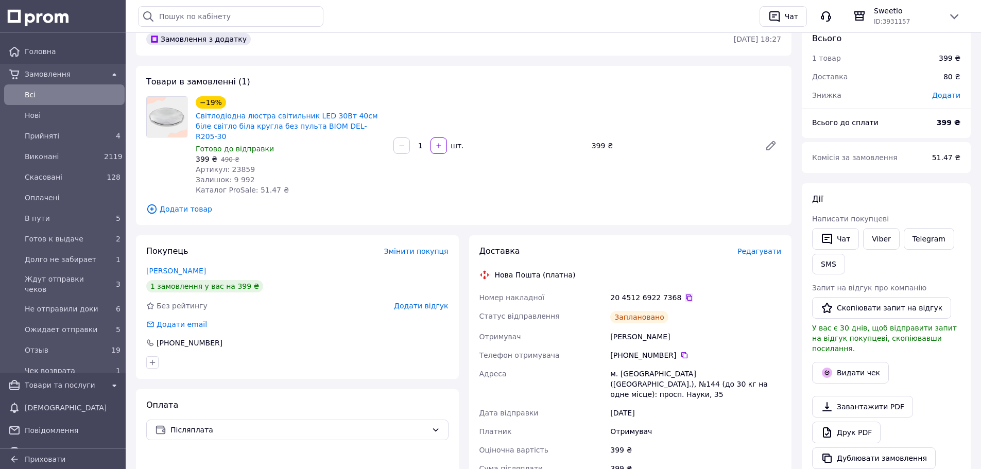
click at [686, 295] on icon at bounding box center [689, 298] width 6 height 6
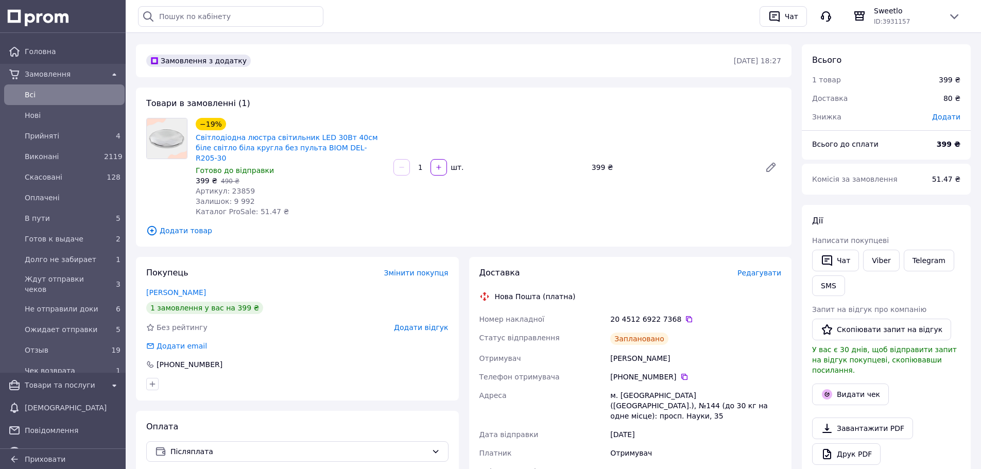
scroll to position [0, 0]
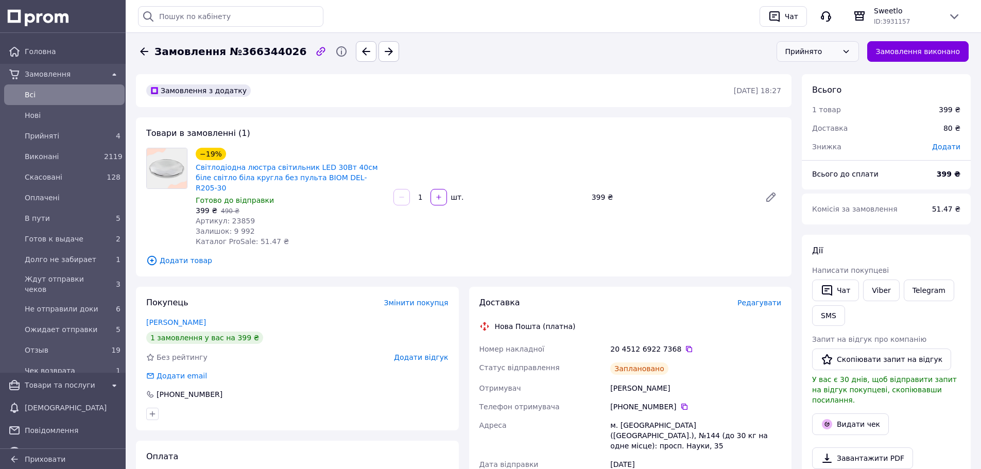
click at [837, 59] on div "Прийнято" at bounding box center [817, 51] width 82 height 21
click at [808, 90] on li "Ждут отправки чеков" at bounding box center [825, 97] width 81 height 29
click at [876, 288] on link "Viber" at bounding box center [881, 291] width 36 height 22
drag, startPoint x: 715, startPoint y: 418, endPoint x: 681, endPoint y: 322, distance: 101.6
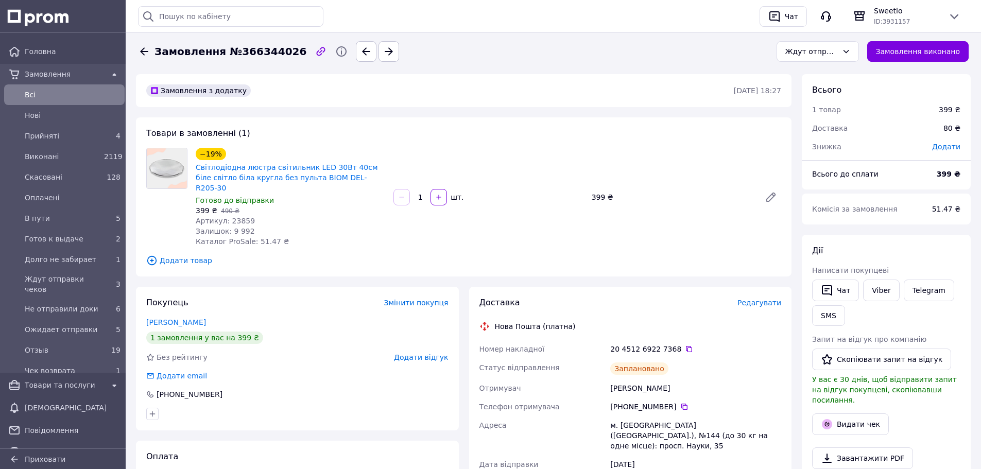
click at [713, 416] on div "м. [GEOGRAPHIC_DATA] ([GEOGRAPHIC_DATA].), №144 (до 30 кг на одне місце): просп…" at bounding box center [695, 435] width 175 height 39
click at [685, 345] on icon at bounding box center [689, 349] width 8 height 8
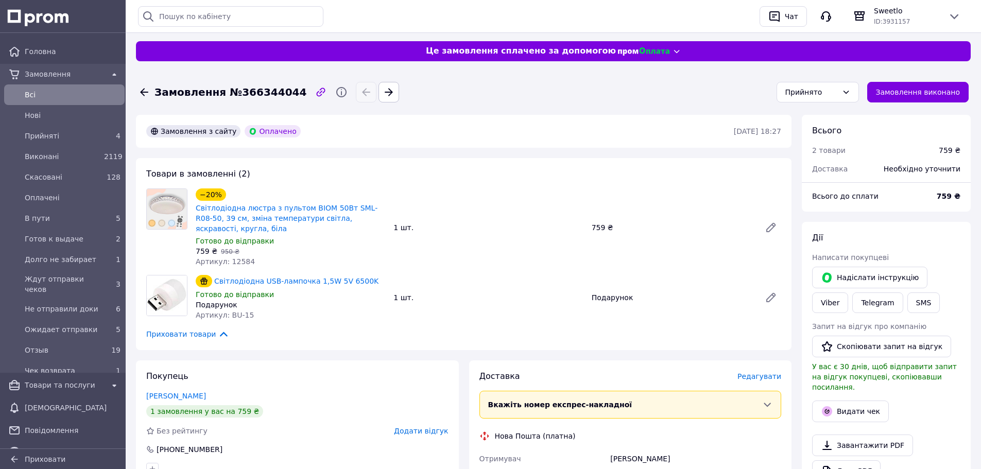
click at [238, 257] on span "Артикул: 12584" at bounding box center [225, 261] width 59 height 8
copy span "12584"
click at [231, 311] on span "Артикул: BU-15" at bounding box center [225, 315] width 58 height 8
drag, startPoint x: 227, startPoint y: 306, endPoint x: 250, endPoint y: 289, distance: 28.7
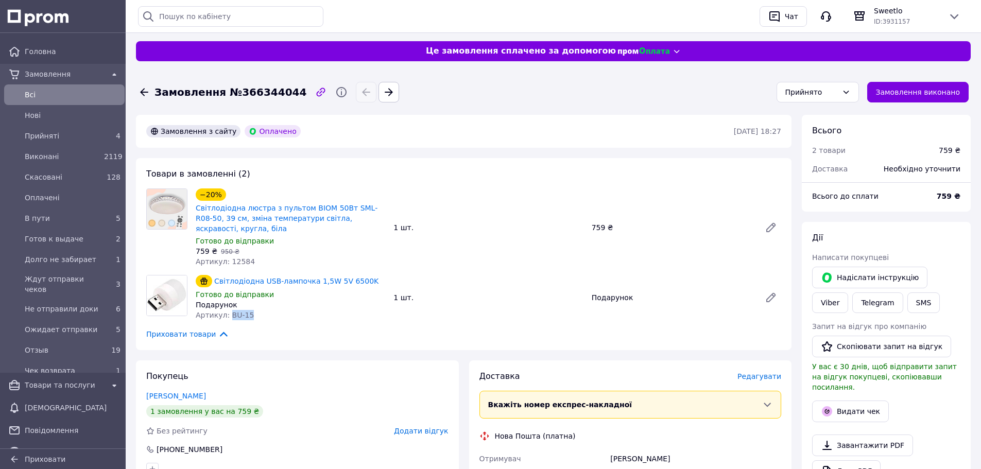
click at [251, 310] on div "Артикул: BU-15" at bounding box center [290, 315] width 189 height 10
copy span "BU-15"
click at [766, 372] on span "Редагувати" at bounding box center [759, 376] width 44 height 8
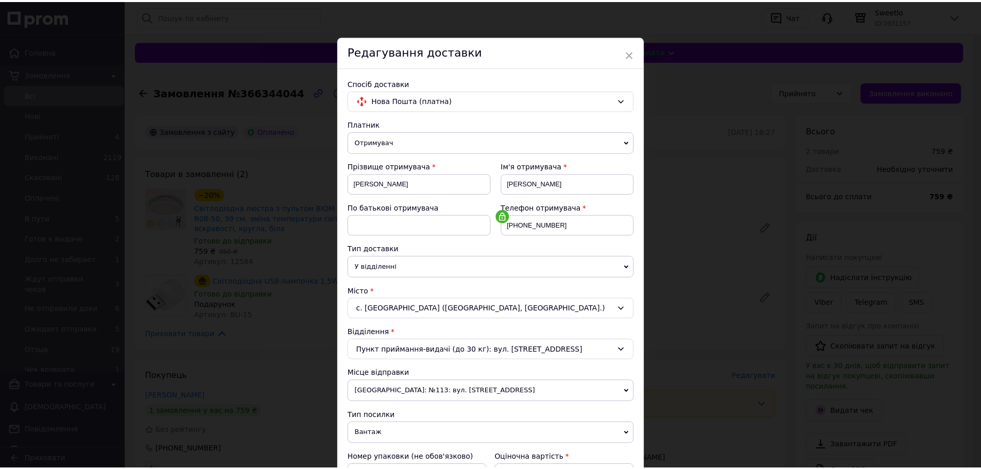
scroll to position [309, 0]
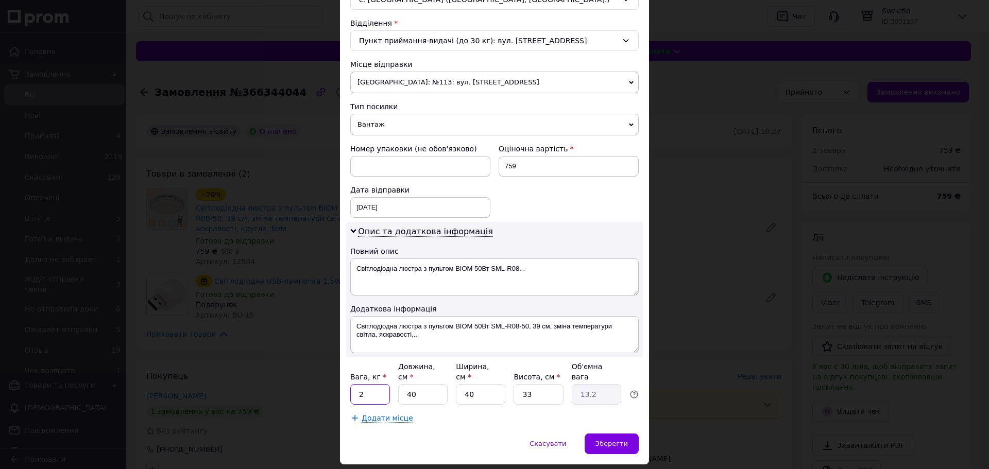
drag, startPoint x: 373, startPoint y: 382, endPoint x: 343, endPoint y: 381, distance: 30.4
click at [343, 381] on div "Спосіб доставки Нова Пошта (платна) Платник Отримувач Відправник Прізвище отрим…" at bounding box center [494, 96] width 309 height 675
type input "1"
type input "0.33"
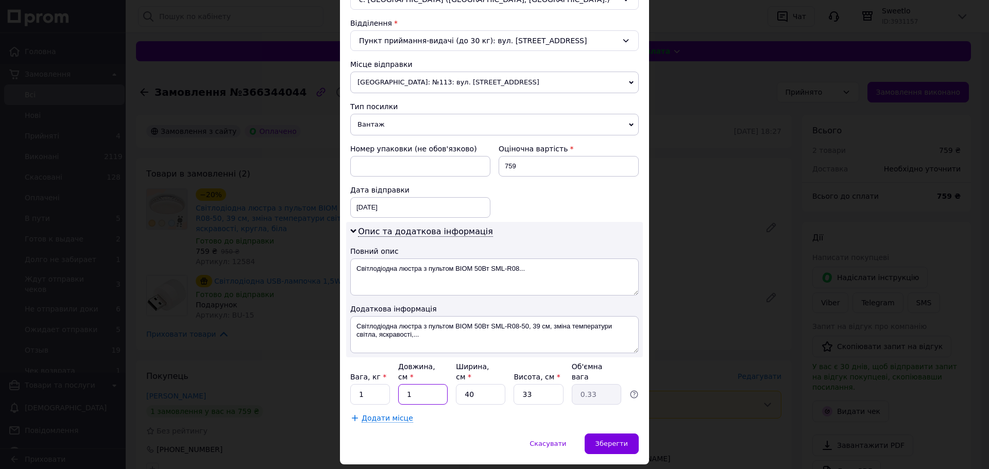
type input "1"
type input "0.1"
type input "1"
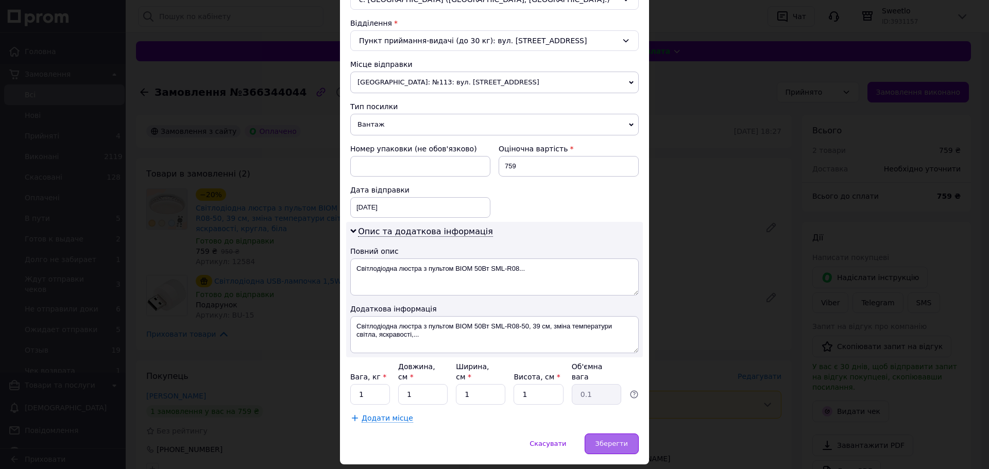
drag, startPoint x: 586, startPoint y: 435, endPoint x: 597, endPoint y: 435, distance: 10.3
click at [592, 435] on div "Скасувати   Зберегти" at bounding box center [494, 449] width 309 height 31
click at [592, 434] on div "Зберегти" at bounding box center [611, 444] width 54 height 21
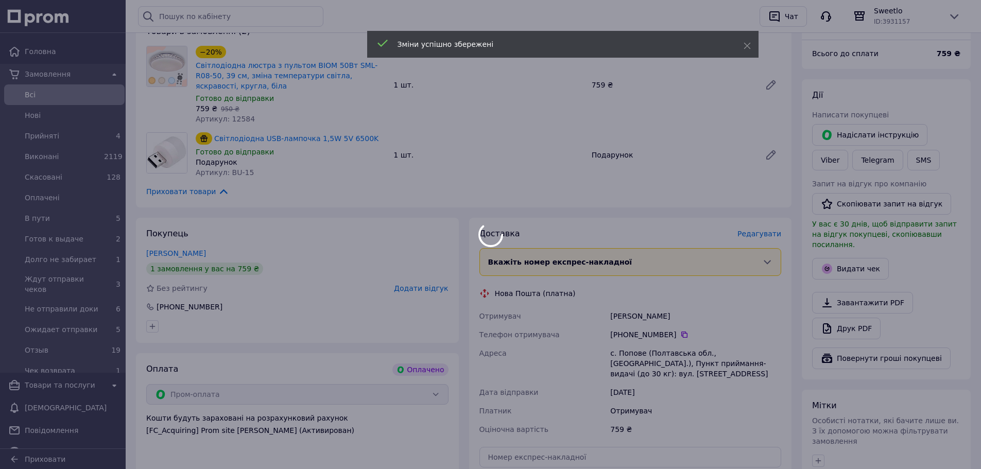
scroll to position [206, 0]
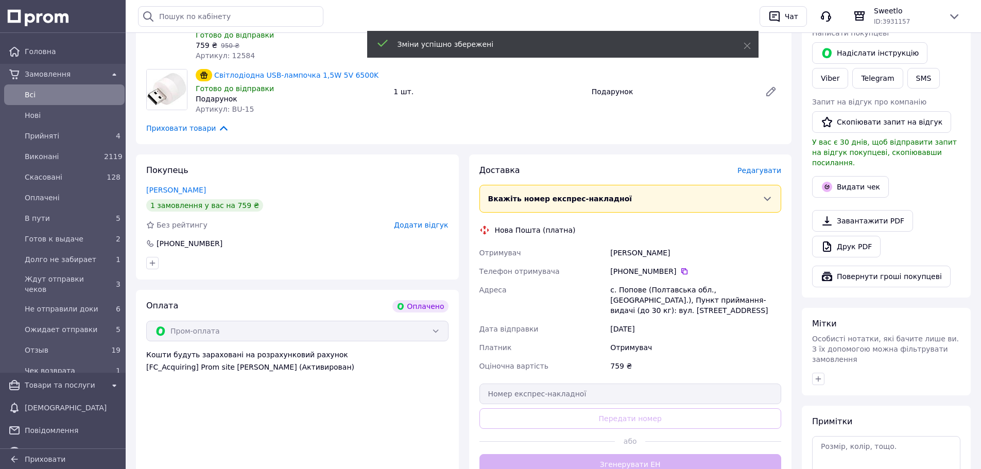
click at [634, 461] on div "Доставка Редагувати Вкажіть номер експрес-накладної Обов'язково введіть номер е…" at bounding box center [630, 320] width 302 height 310
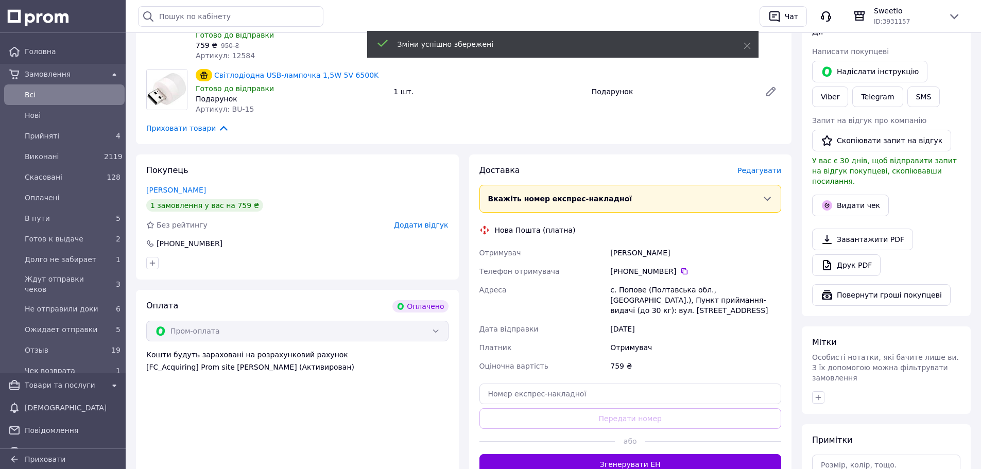
drag, startPoint x: 627, startPoint y: 456, endPoint x: 575, endPoint y: 469, distance: 53.0
click at [626, 456] on button "Згенерувати ЕН" at bounding box center [630, 464] width 302 height 21
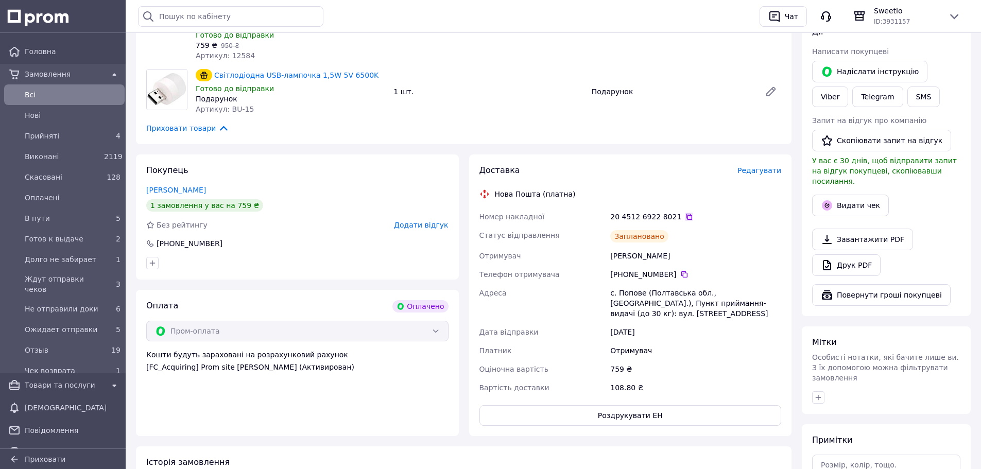
click at [685, 213] on icon at bounding box center [689, 217] width 8 height 8
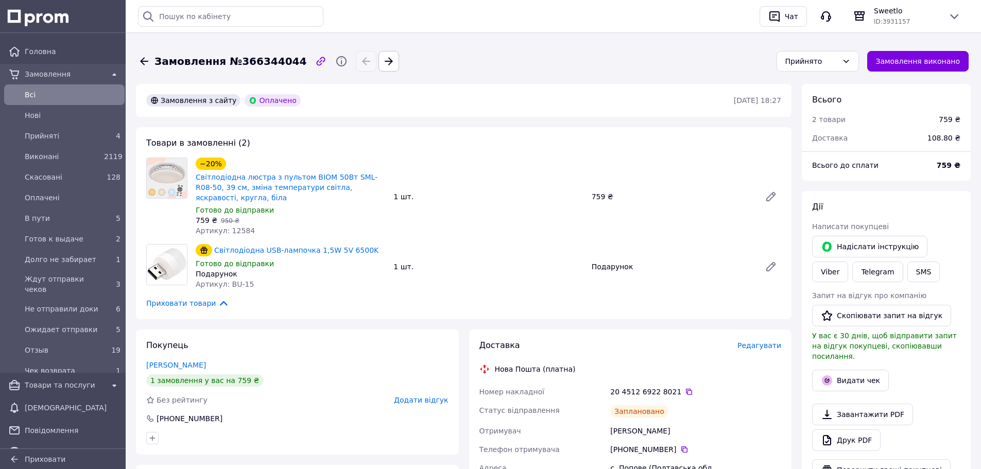
scroll to position [0, 0]
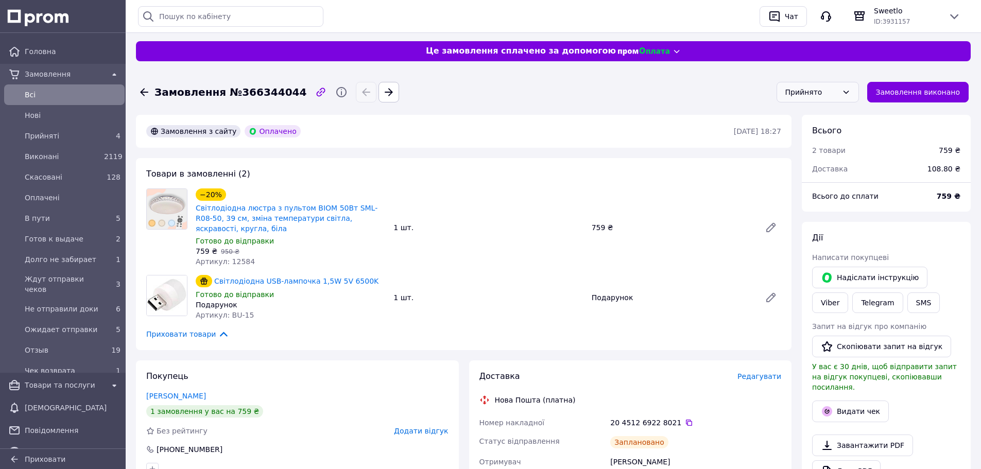
click at [825, 91] on div "Прийнято" at bounding box center [811, 92] width 53 height 11
click at [809, 131] on li "Ждут отправки чеков" at bounding box center [825, 138] width 81 height 29
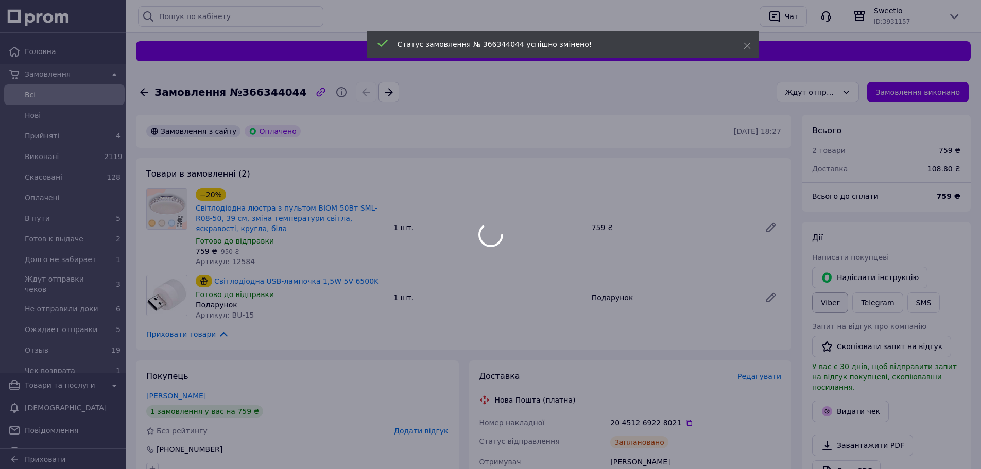
click at [936, 285] on body "Головна Замовлення Всi Нові Прийняті 4 Виконані 2119 Скасовані 128 Оплачені В п…" at bounding box center [490, 454] width 981 height 909
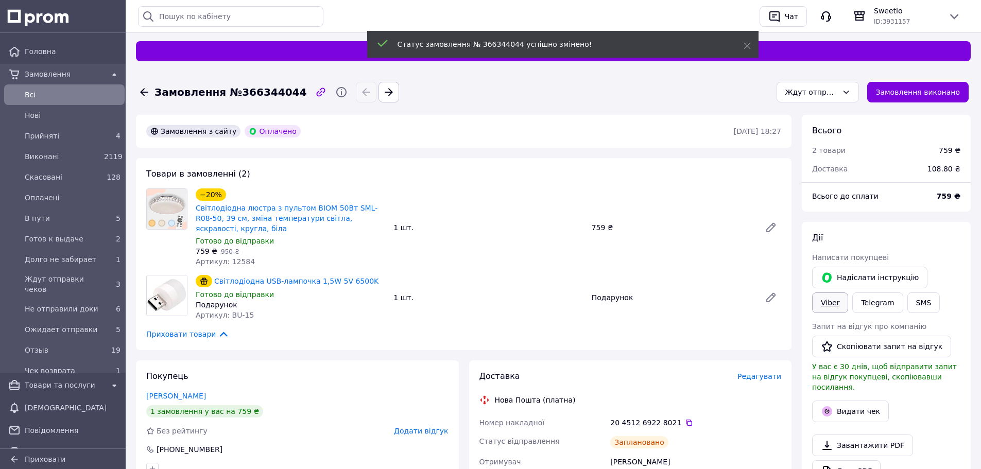
click at [848, 292] on link "Viber" at bounding box center [830, 302] width 36 height 21
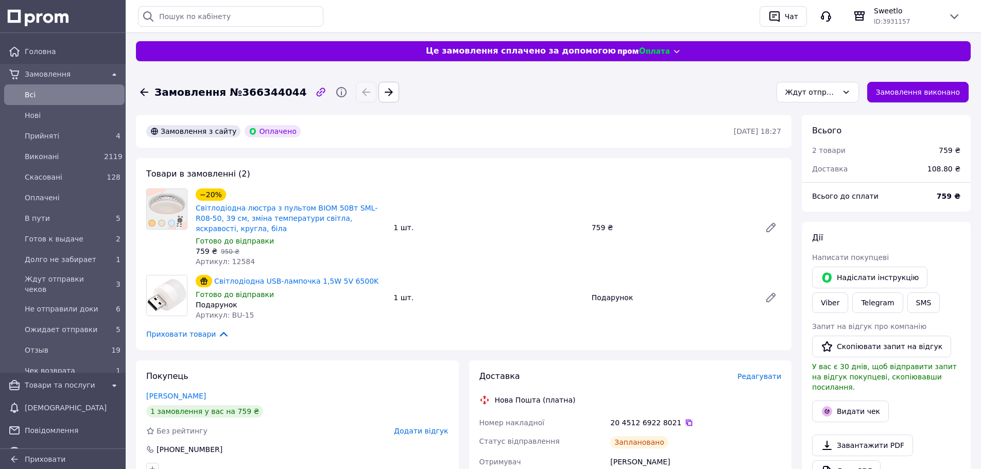
click at [686, 420] on icon at bounding box center [689, 423] width 6 height 6
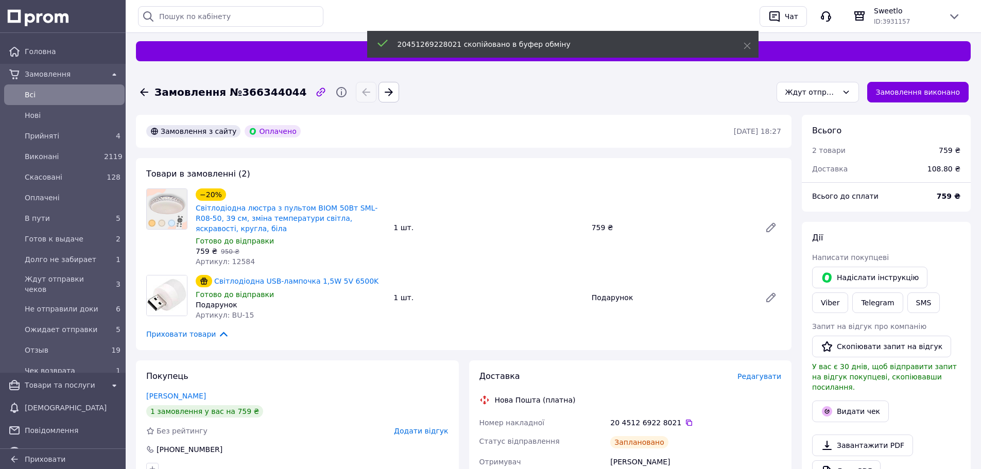
drag, startPoint x: 600, startPoint y: 408, endPoint x: 797, endPoint y: 100, distance: 365.7
click at [601, 413] on div "Номер накладної" at bounding box center [542, 422] width 131 height 19
